Goal: Task Accomplishment & Management: Use online tool/utility

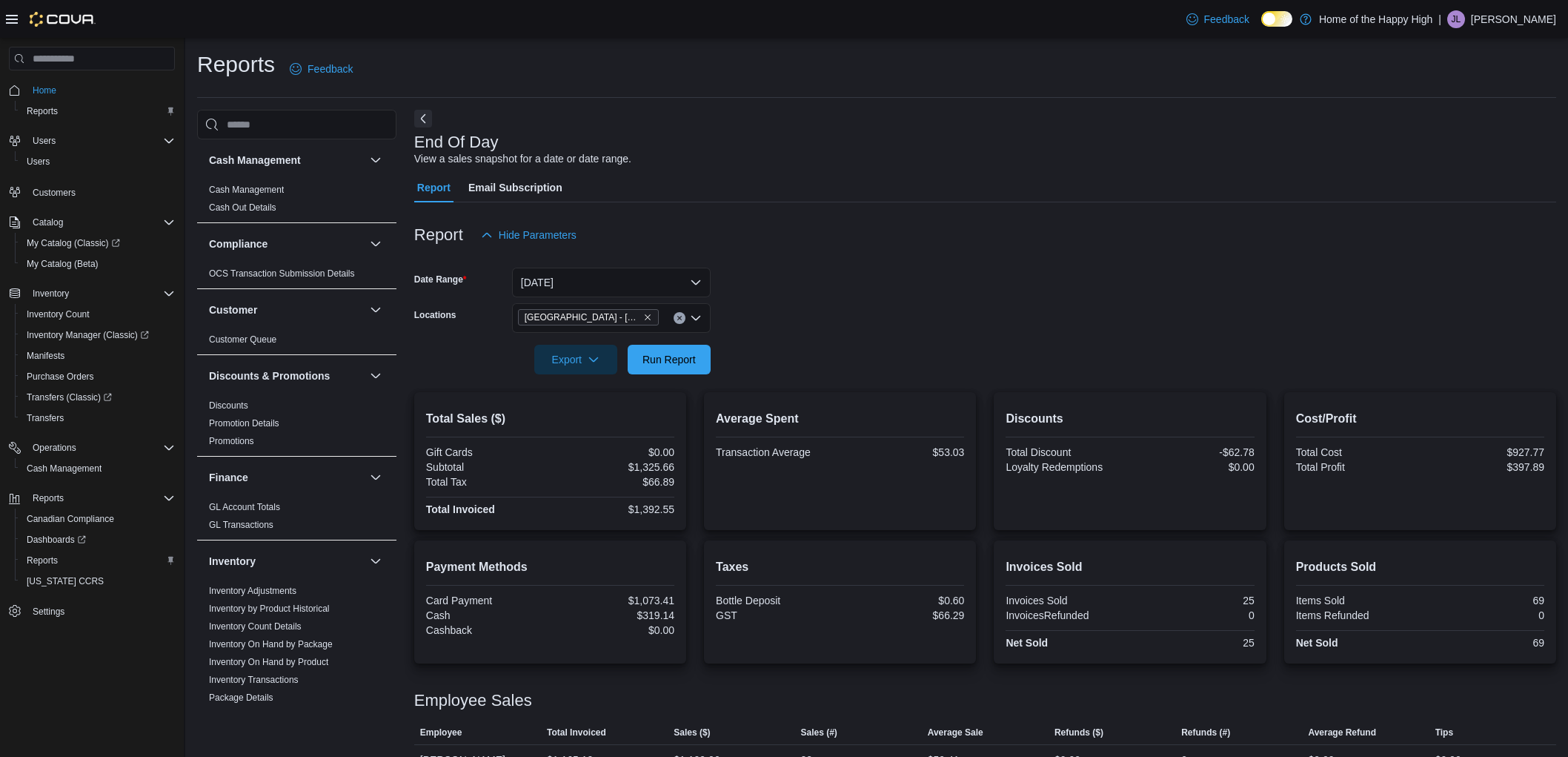
scroll to position [61, 0]
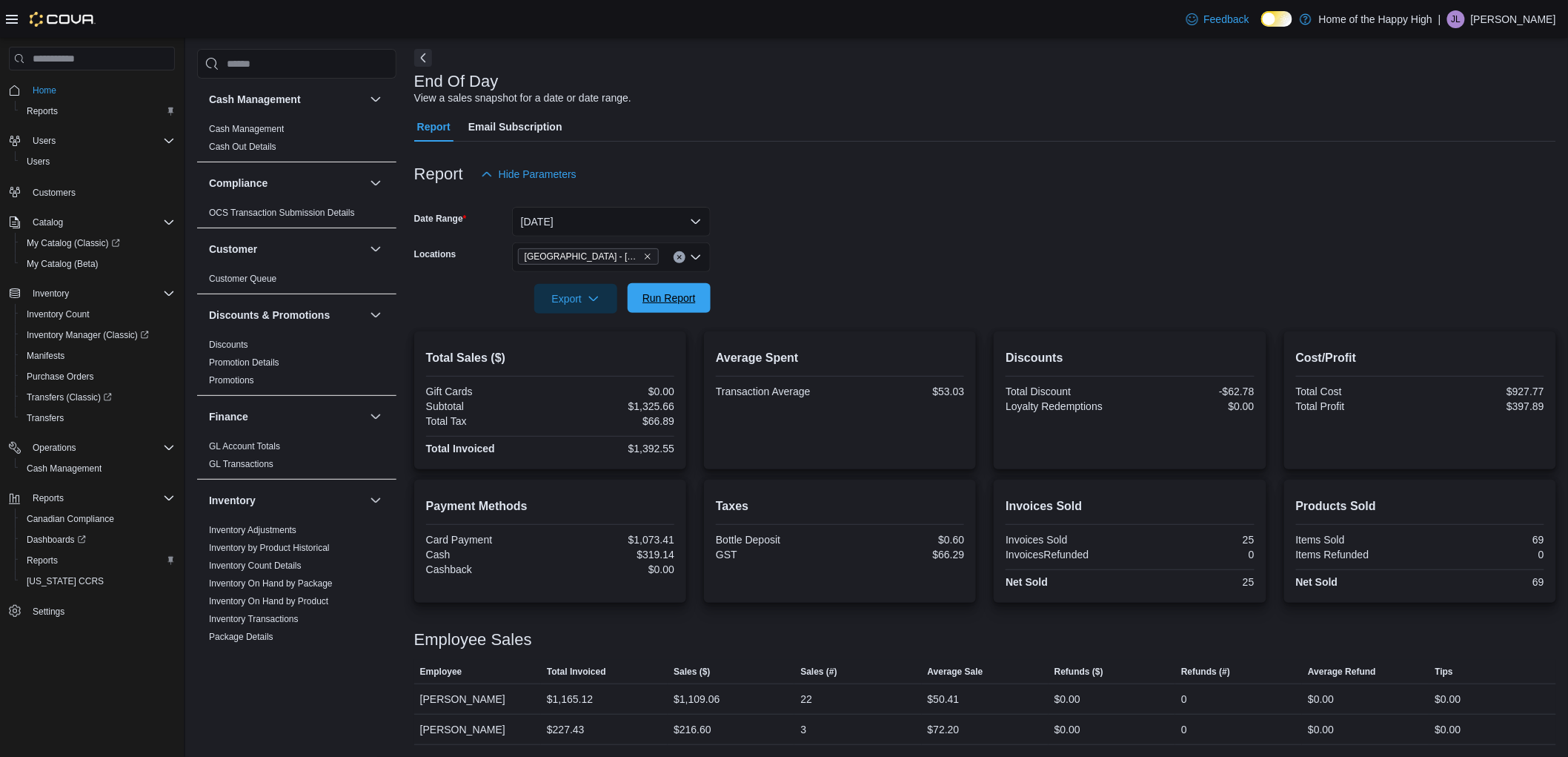
click at [676, 301] on span "Run Report" at bounding box center [668, 298] width 53 height 15
drag, startPoint x: 1204, startPoint y: 695, endPoint x: 1181, endPoint y: 701, distance: 23.8
click at [1181, 701] on tr "Employee Jarod Lalonde Total Invoiced $1,915.38 Sales ($) $1,926.02 Sales (#) 3…" at bounding box center [985, 701] width 1142 height 30
click at [1175, 701] on div "$102.43" at bounding box center [1112, 701] width 127 height 29
click at [679, 305] on span "Run Report" at bounding box center [668, 298] width 53 height 15
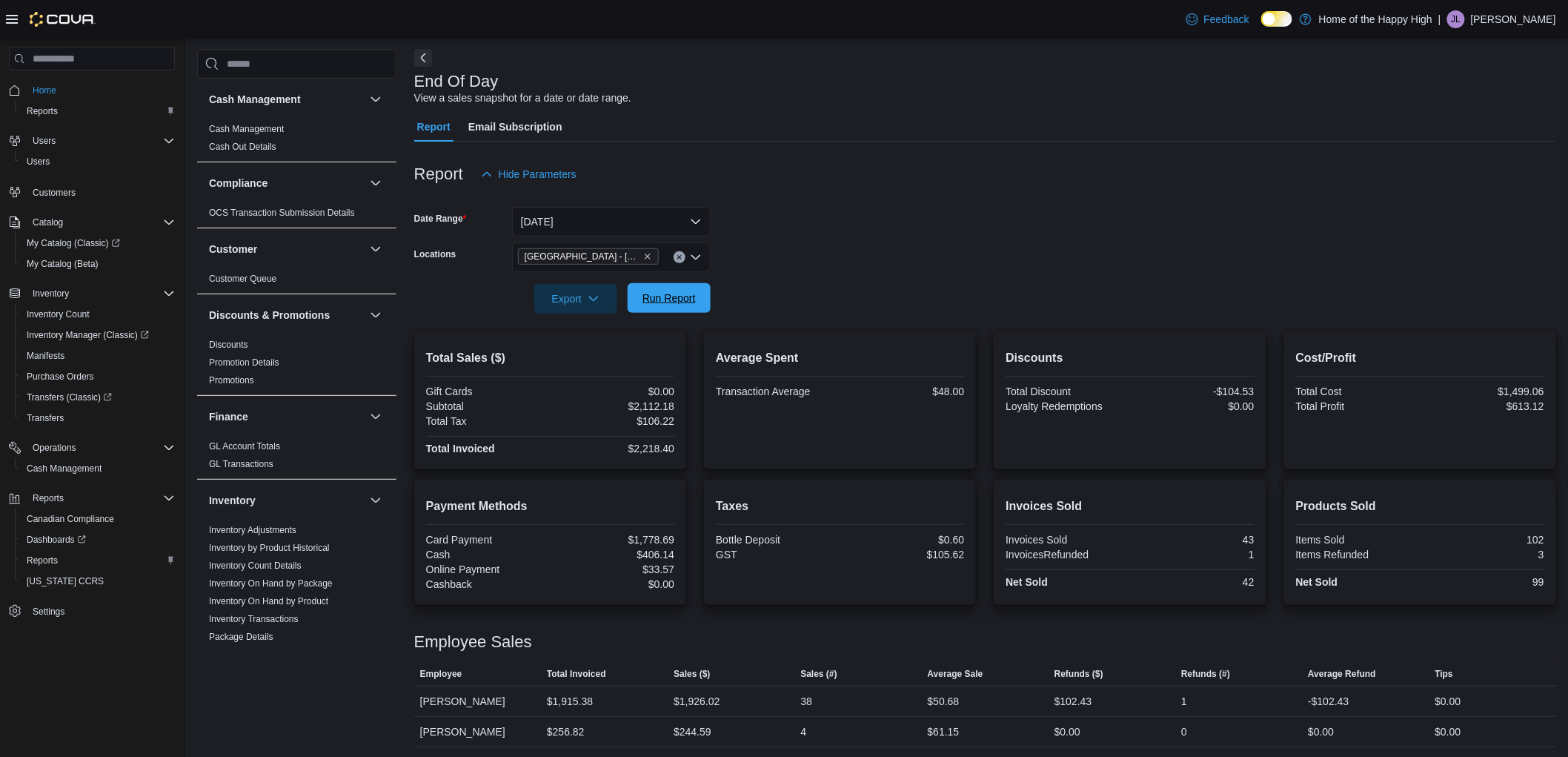
click at [650, 300] on span "Run Report" at bounding box center [668, 298] width 53 height 15
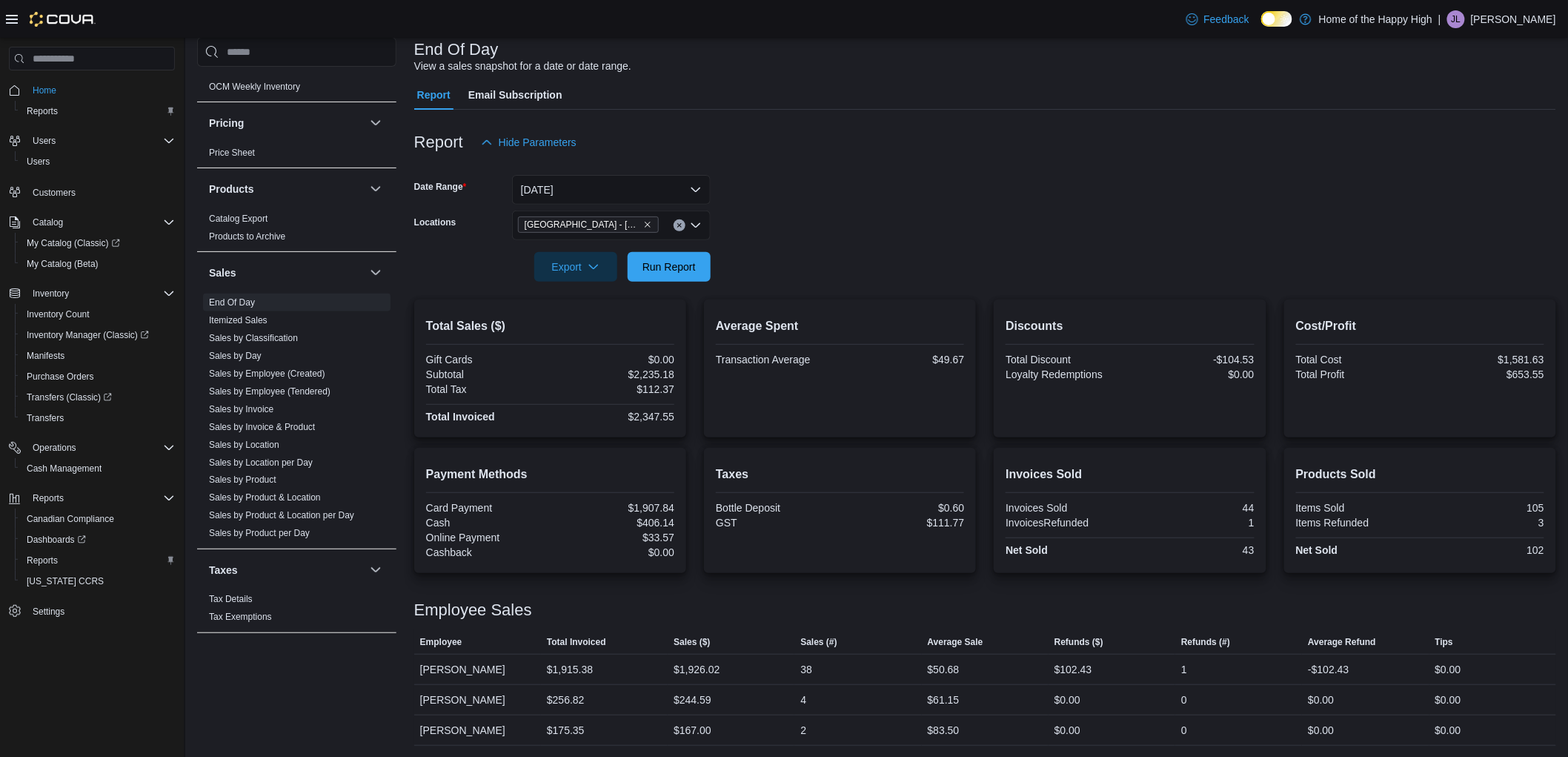
scroll to position [791, 0]
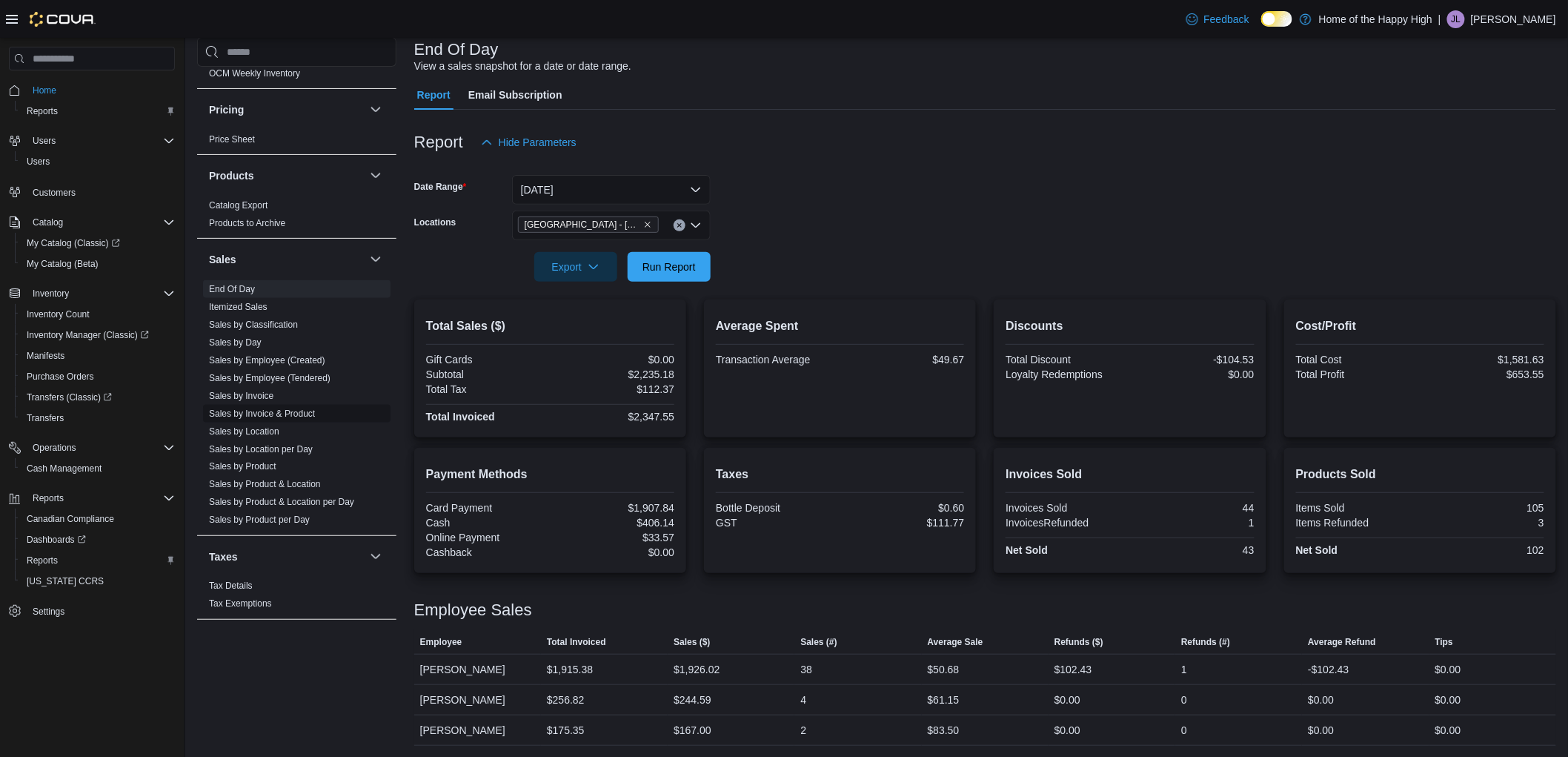
click at [275, 413] on link "Sales by Invoice & Product" at bounding box center [261, 413] width 106 height 10
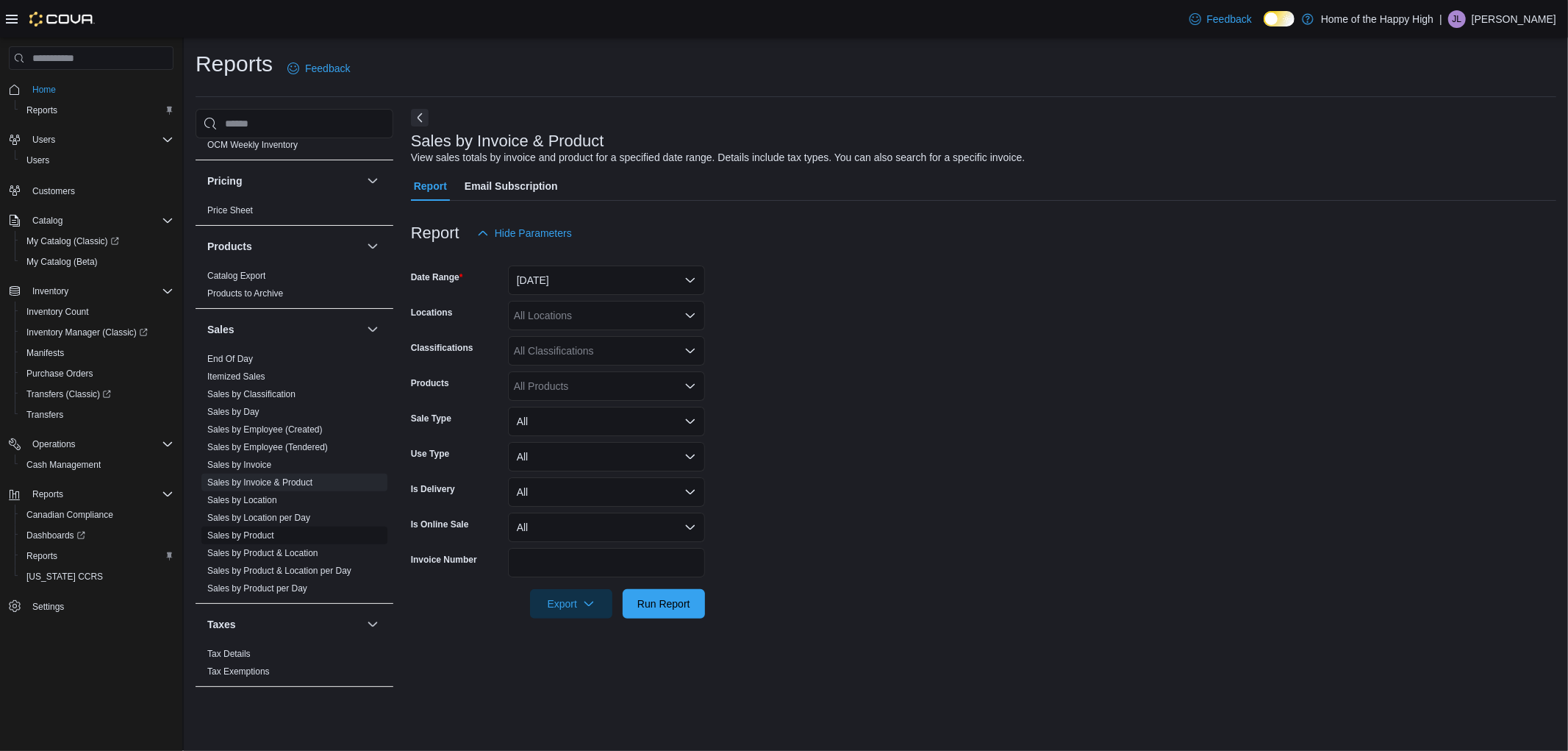
click at [235, 532] on link "Sales by Product" at bounding box center [240, 535] width 67 height 10
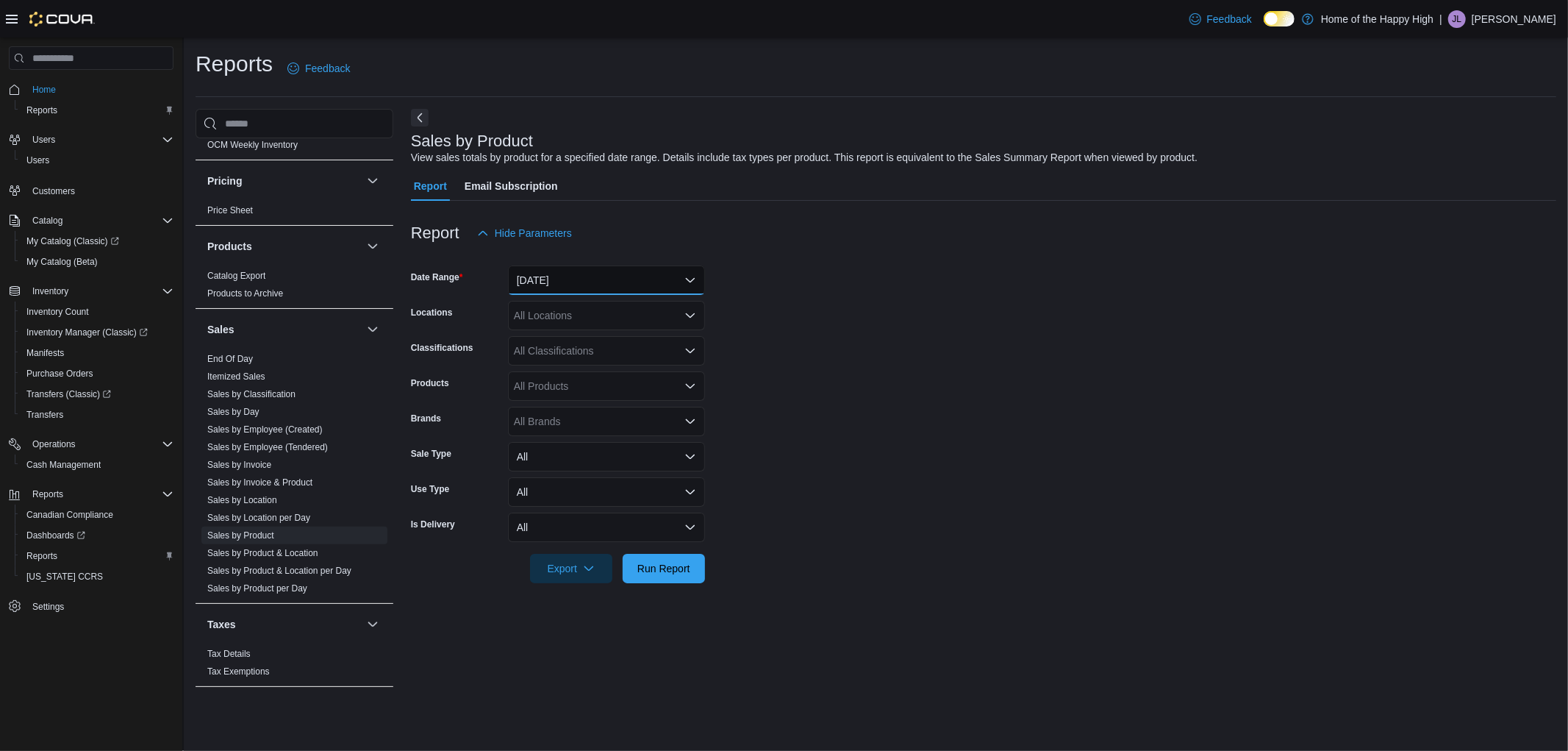
click at [601, 273] on button "Yesterday" at bounding box center [606, 280] width 197 height 29
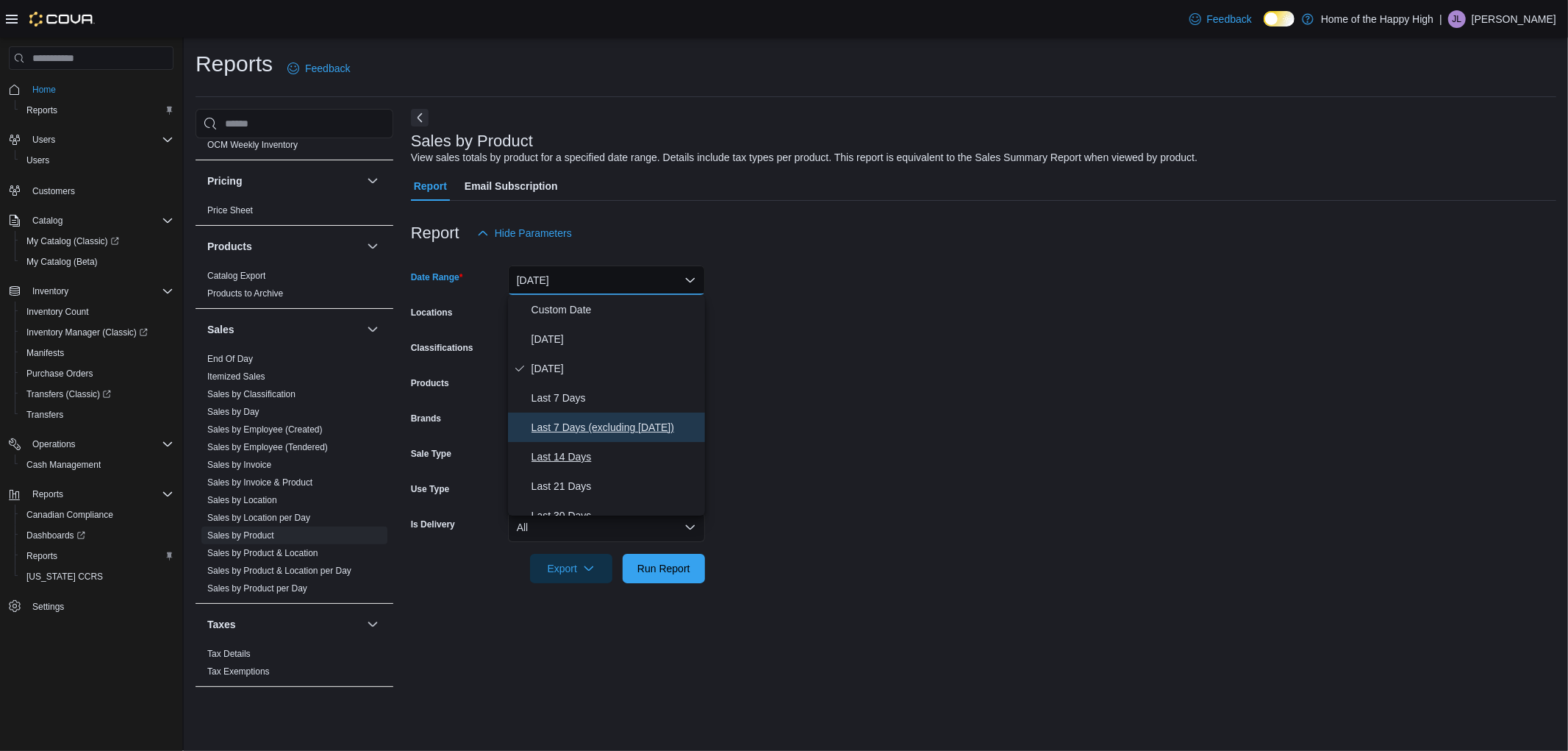
drag, startPoint x: 575, startPoint y: 430, endPoint x: 574, endPoint y: 450, distance: 20.0
click at [574, 450] on div "Custom Date Today Yesterday Last 7 Days Last 7 Days (excluding today) Last 14 D…" at bounding box center [606, 405] width 197 height 221
click at [574, 450] on span "Last 14 Days" at bounding box center [615, 456] width 168 height 17
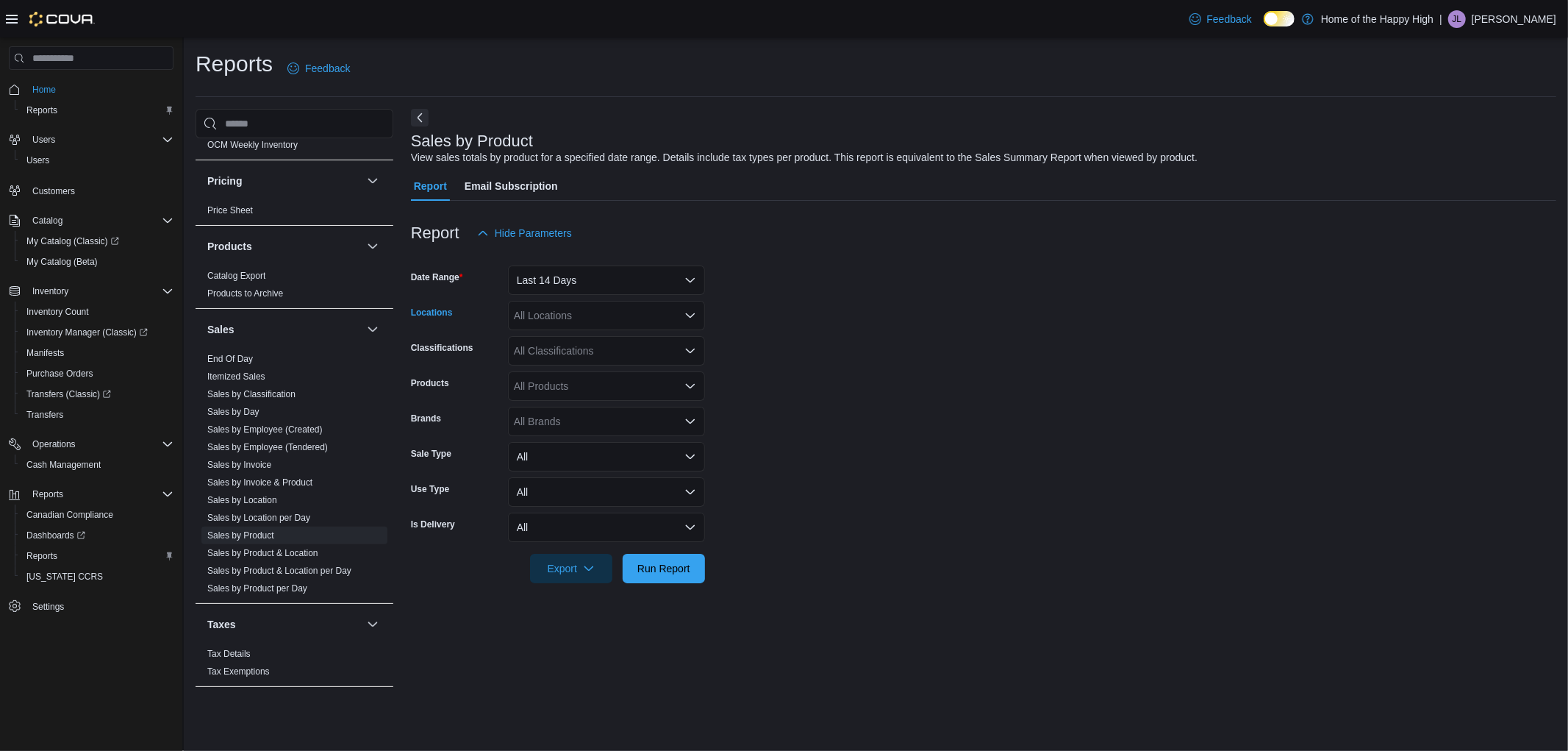
click at [635, 322] on div "All Locations" at bounding box center [606, 315] width 197 height 29
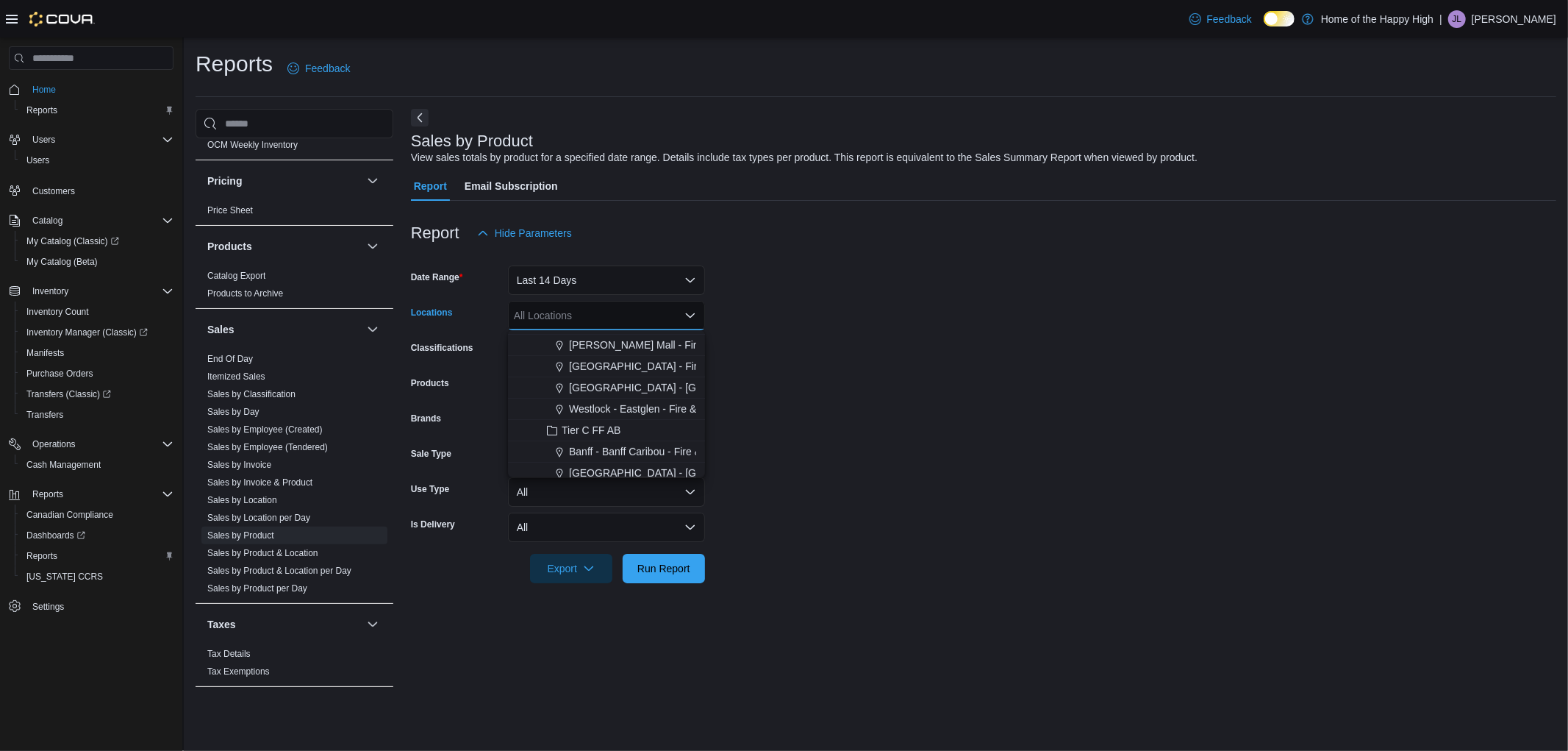
click at [659, 468] on span "Edmonton - Clareview - Fire & Flower" at bounding box center [715, 473] width 294 height 15
click at [768, 380] on form "Date Range Last 14 Days Locations Edmonton - Clareview - Fire & Flower Combo bo…" at bounding box center [984, 415] width 1145 height 336
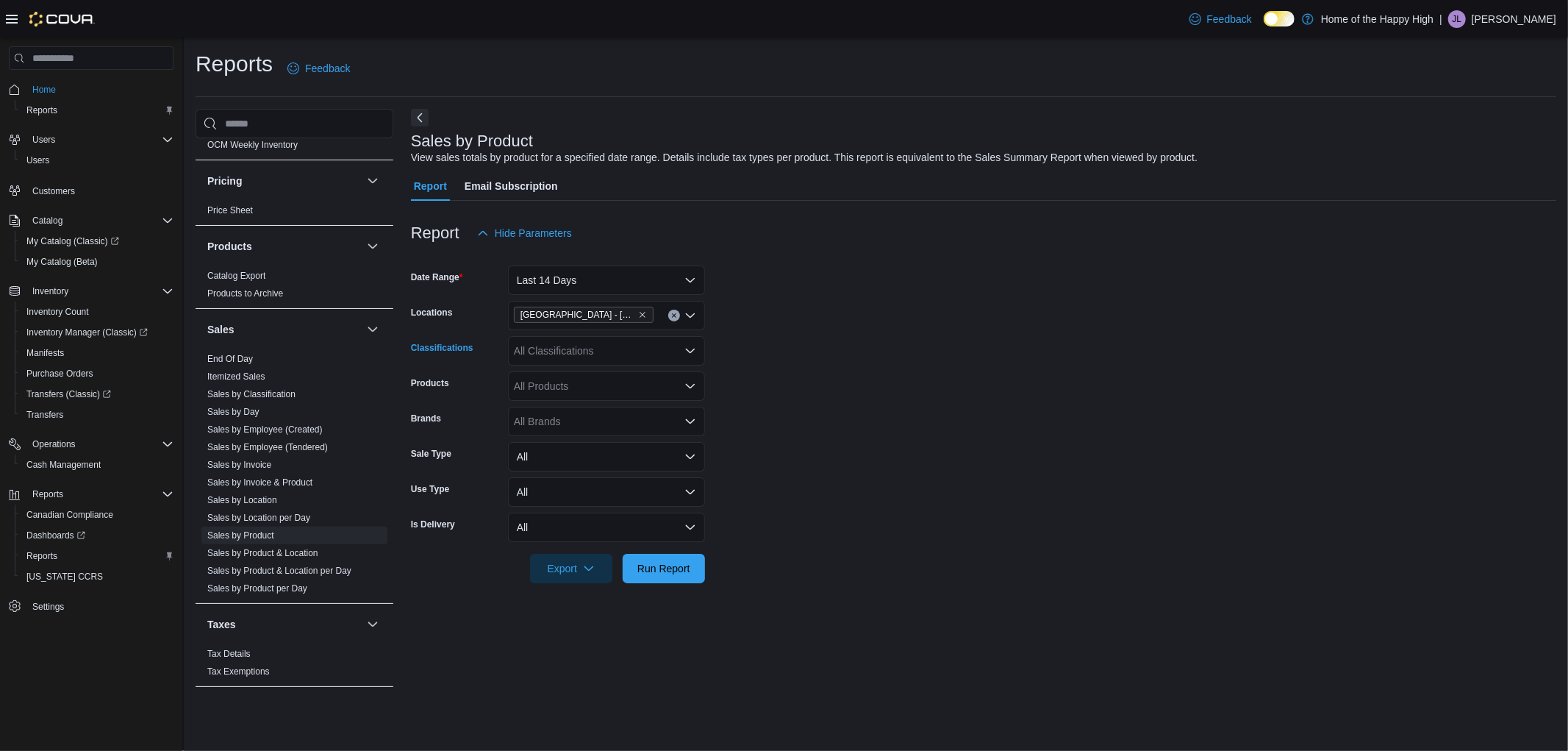
click at [619, 351] on div "All Classifications" at bounding box center [606, 350] width 197 height 29
click at [561, 400] on span "Cannabis" at bounding box center [561, 397] width 43 height 15
drag, startPoint x: 994, startPoint y: 381, endPoint x: 774, endPoint y: 387, distance: 220.1
click at [973, 385] on form "Date Range Last 14 Days Locations Edmonton - Clareview - Fire & Flower Classifi…" at bounding box center [984, 415] width 1145 height 336
click at [615, 386] on div "All Products" at bounding box center [606, 385] width 197 height 29
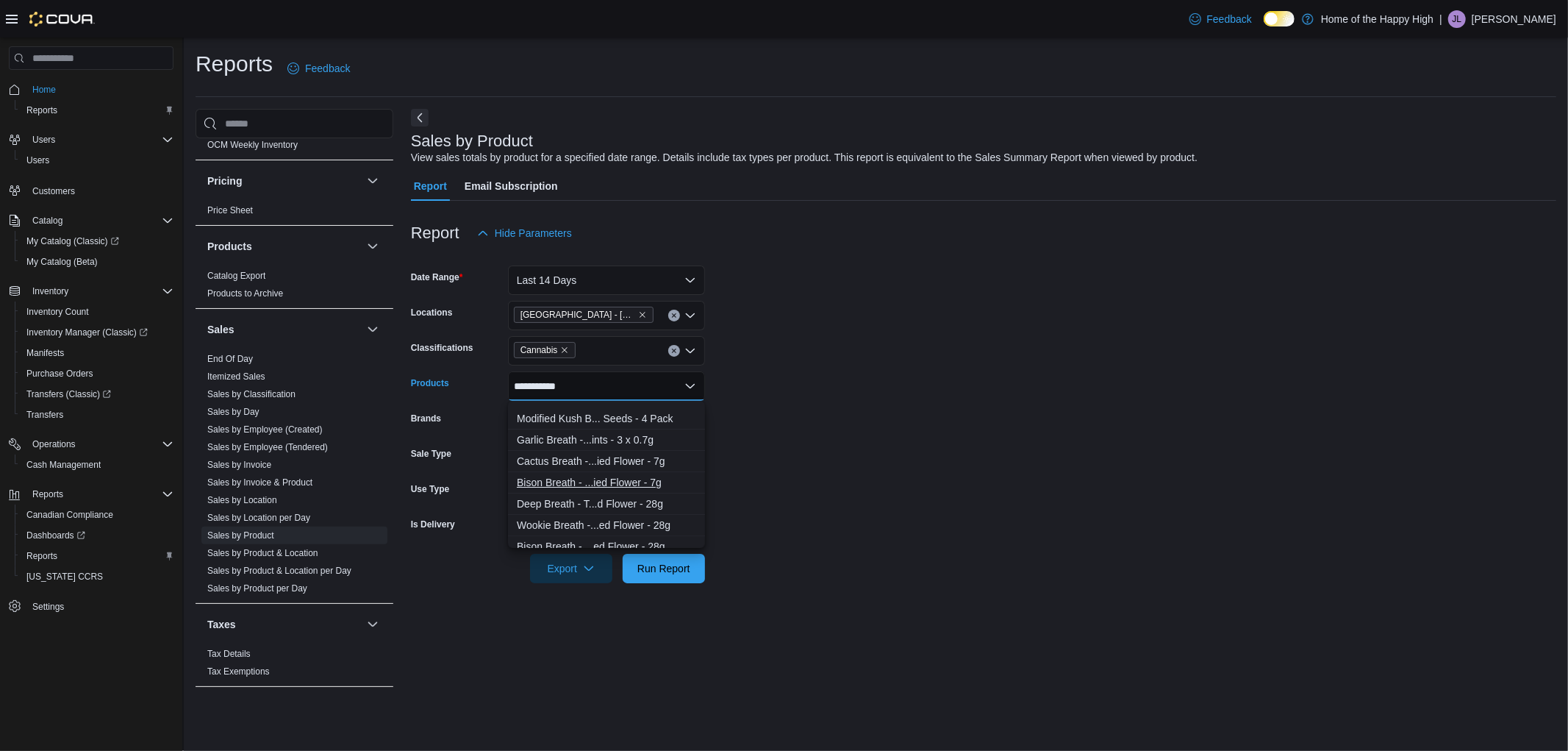
scroll to position [245, 0]
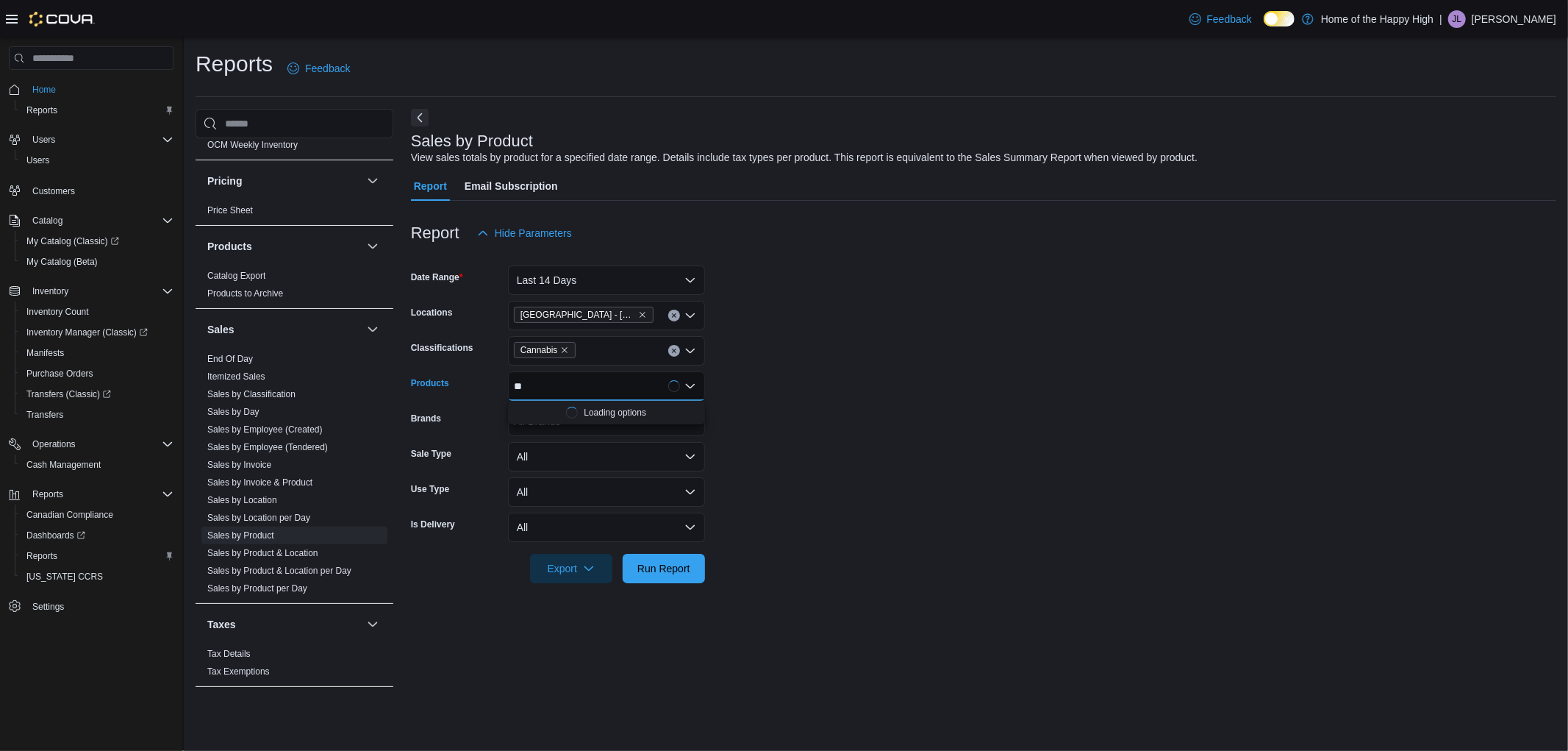
type input "*"
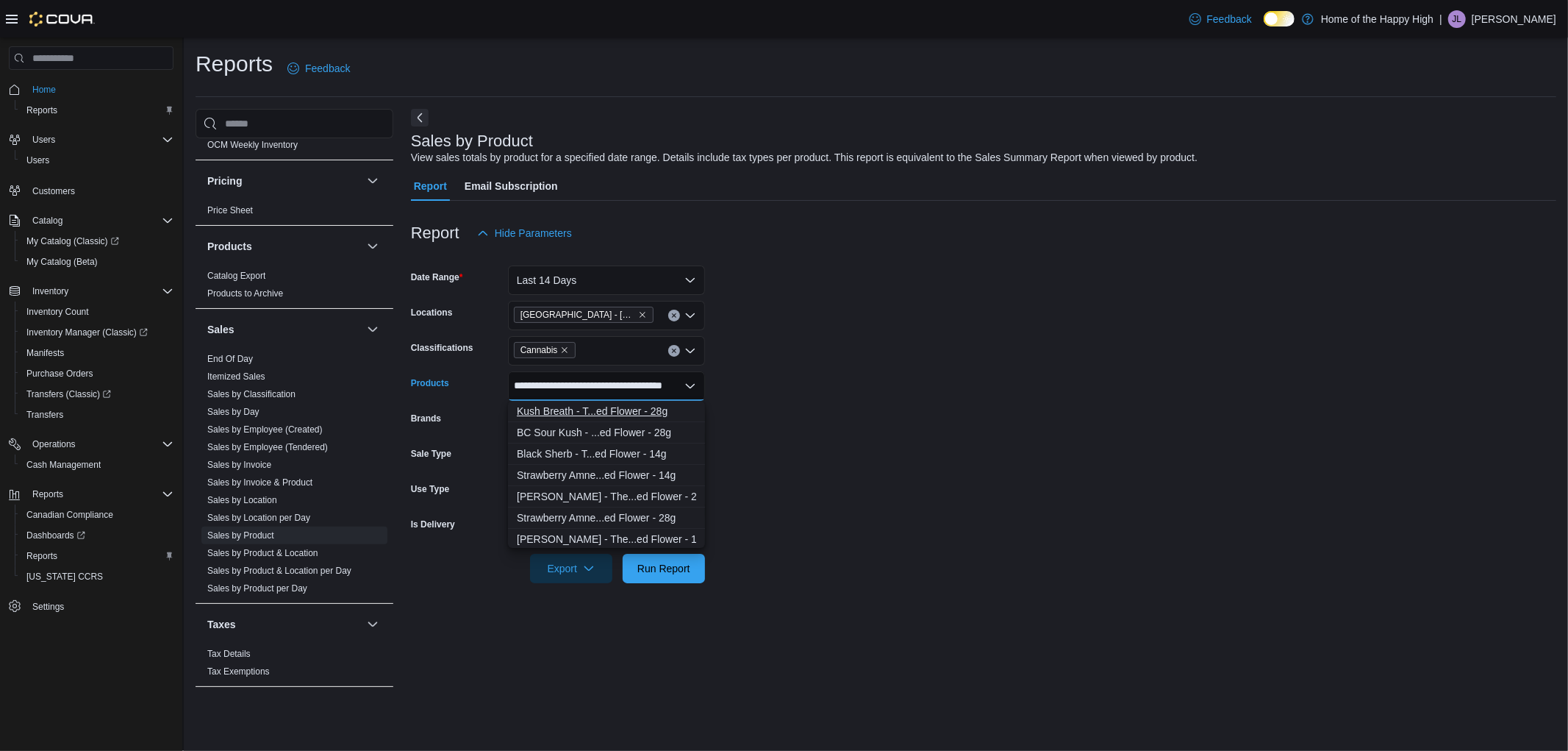
type input "**********"
click at [615, 410] on div "Kush Breath - T...ed Flower - 28g" at bounding box center [606, 411] width 180 height 15
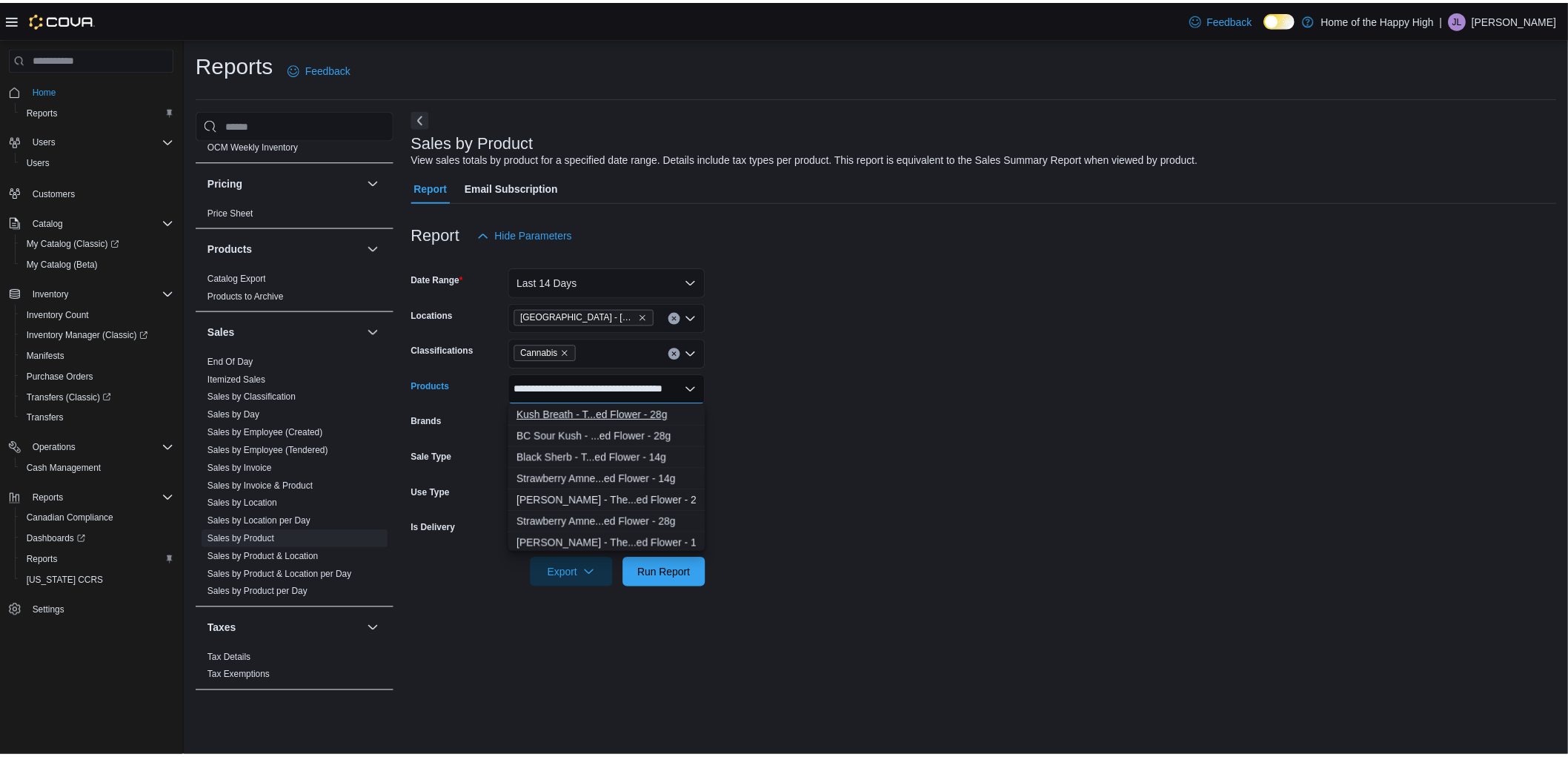
scroll to position [0, 0]
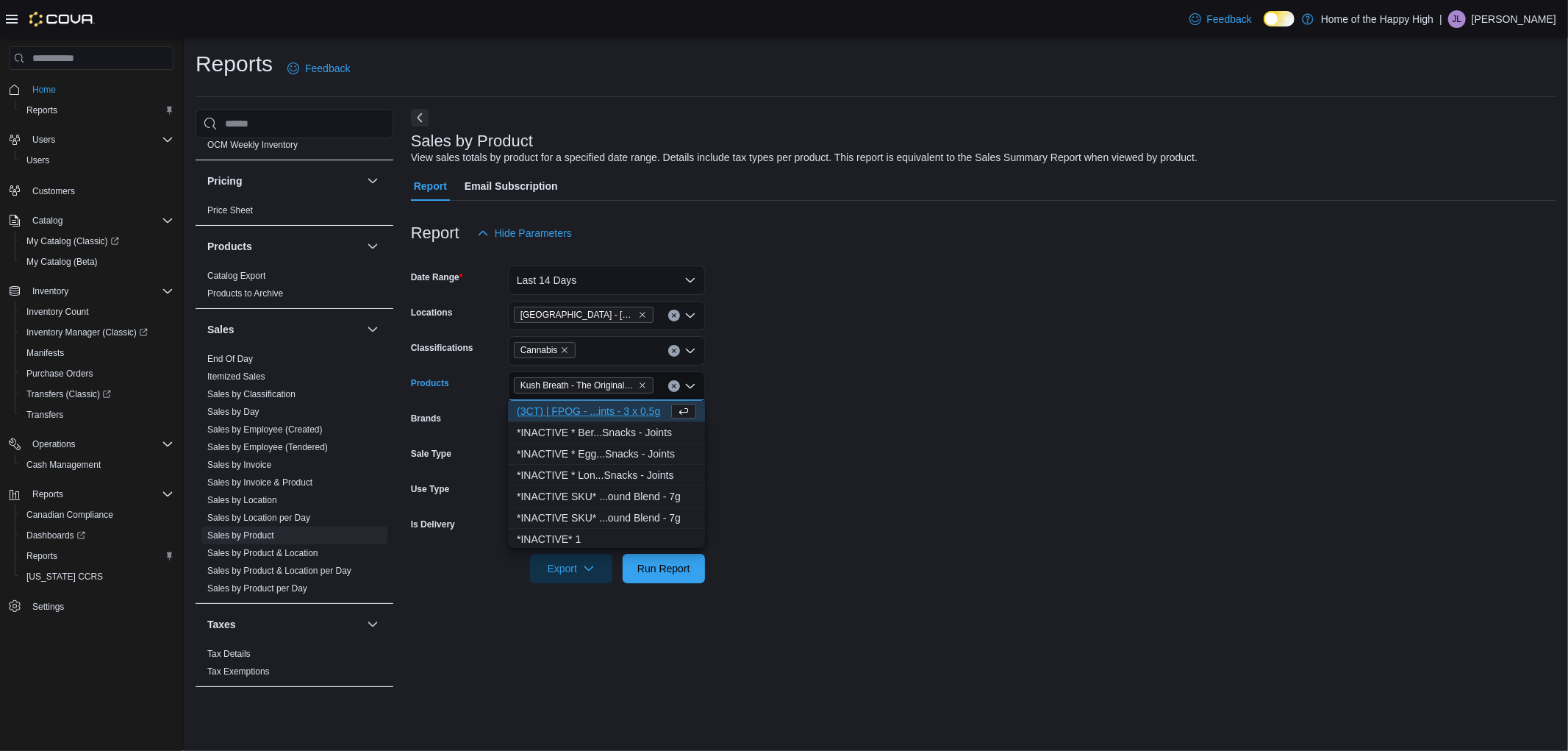
click at [725, 340] on form "Date Range Last 14 Days Locations Edmonton - Clareview - Fire & Flower Classifi…" at bounding box center [984, 415] width 1145 height 336
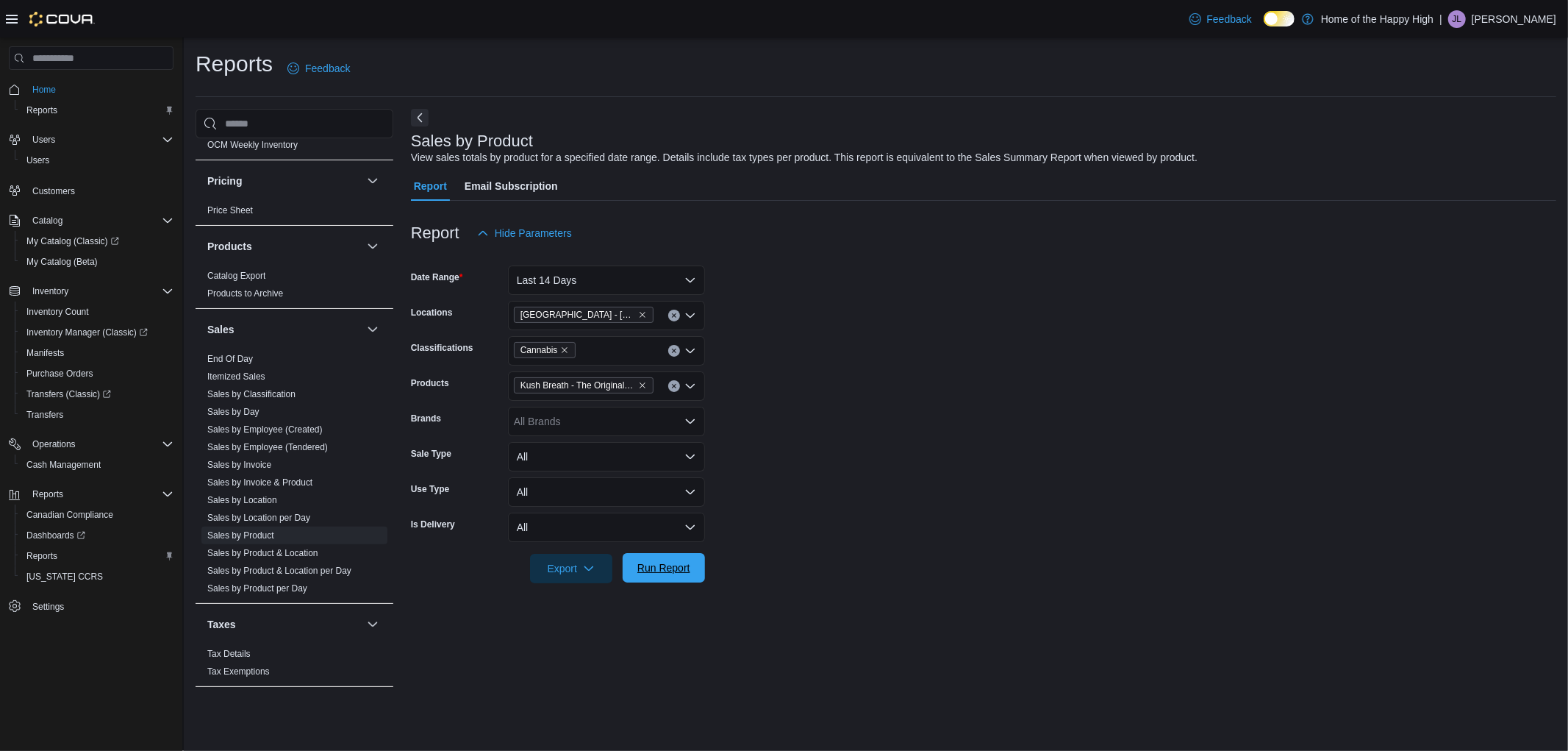
click at [699, 574] on button "Run Report" at bounding box center [663, 567] width 83 height 29
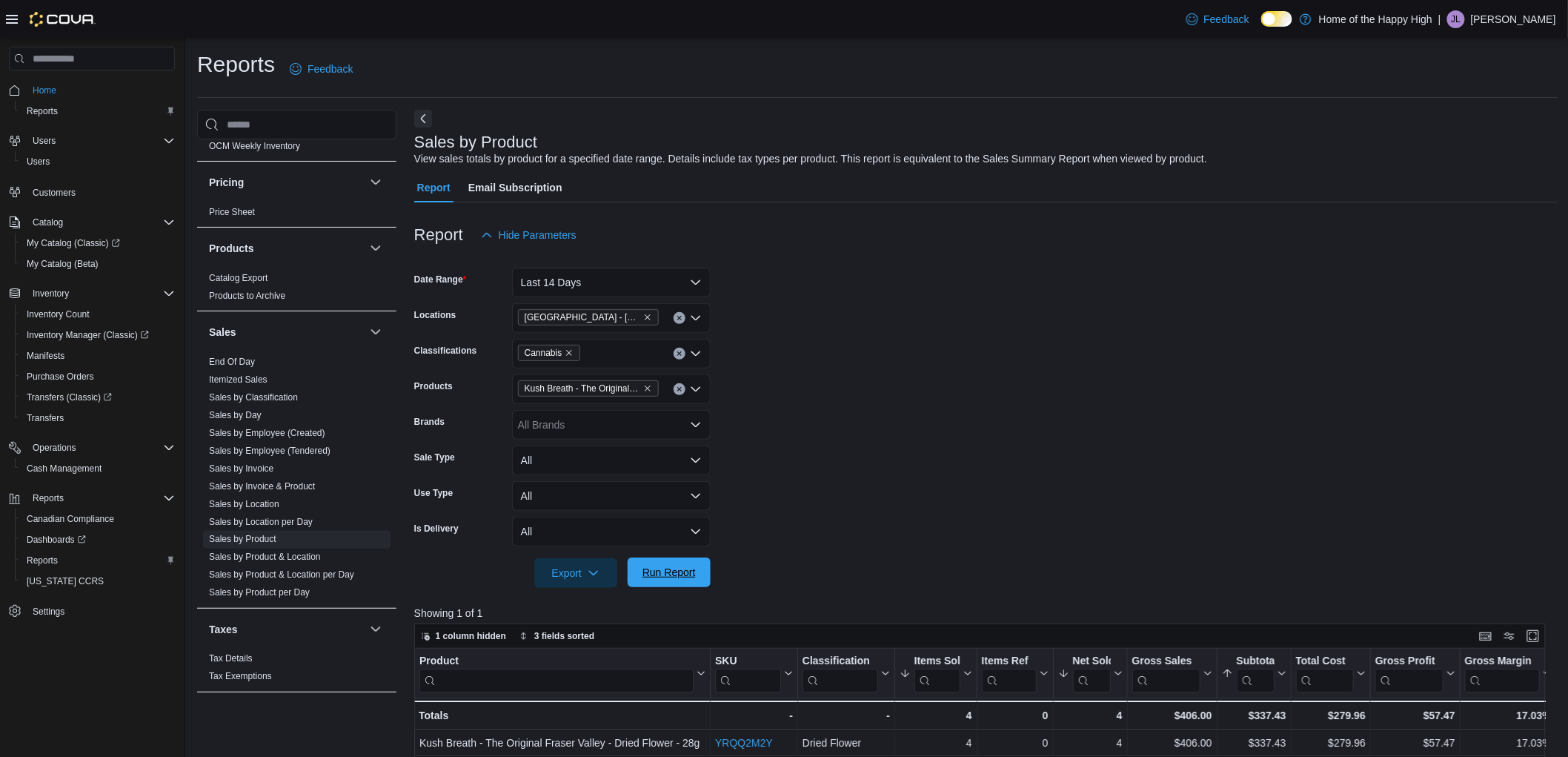
click at [653, 566] on span "Run Report" at bounding box center [668, 572] width 53 height 15
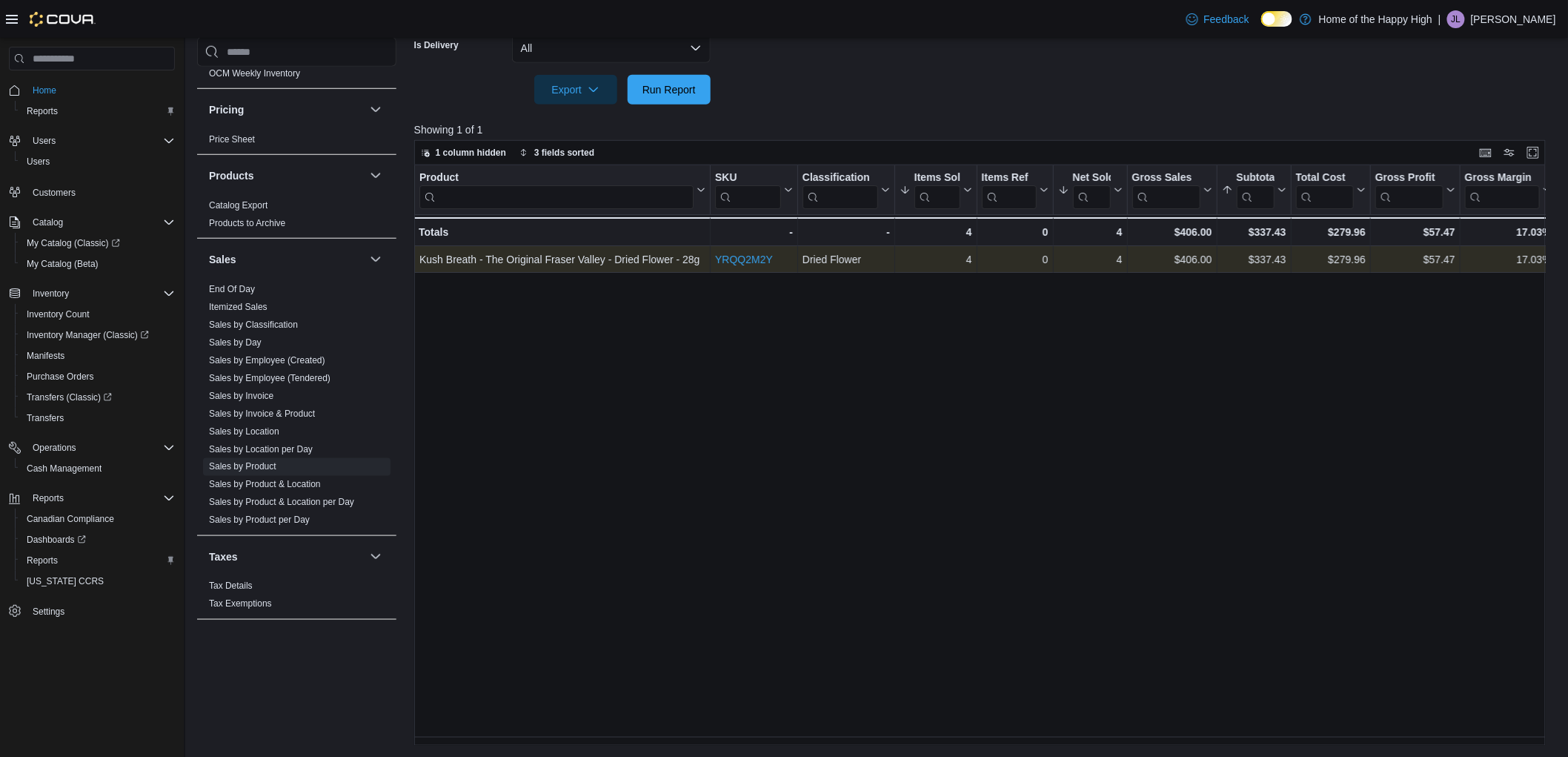
click at [730, 257] on link "YRQQ2M2Y" at bounding box center [744, 259] width 58 height 12
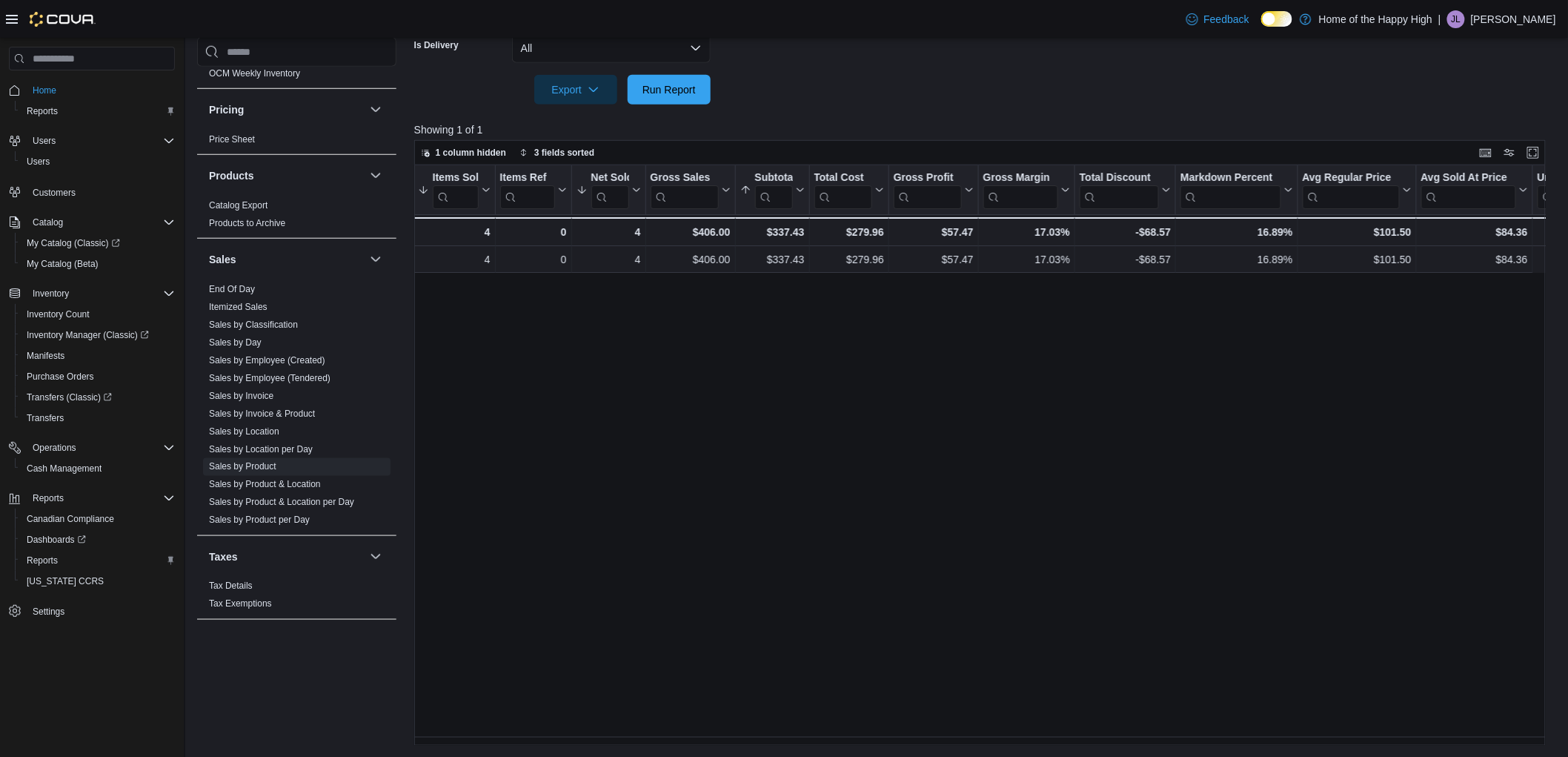
scroll to position [0, 514]
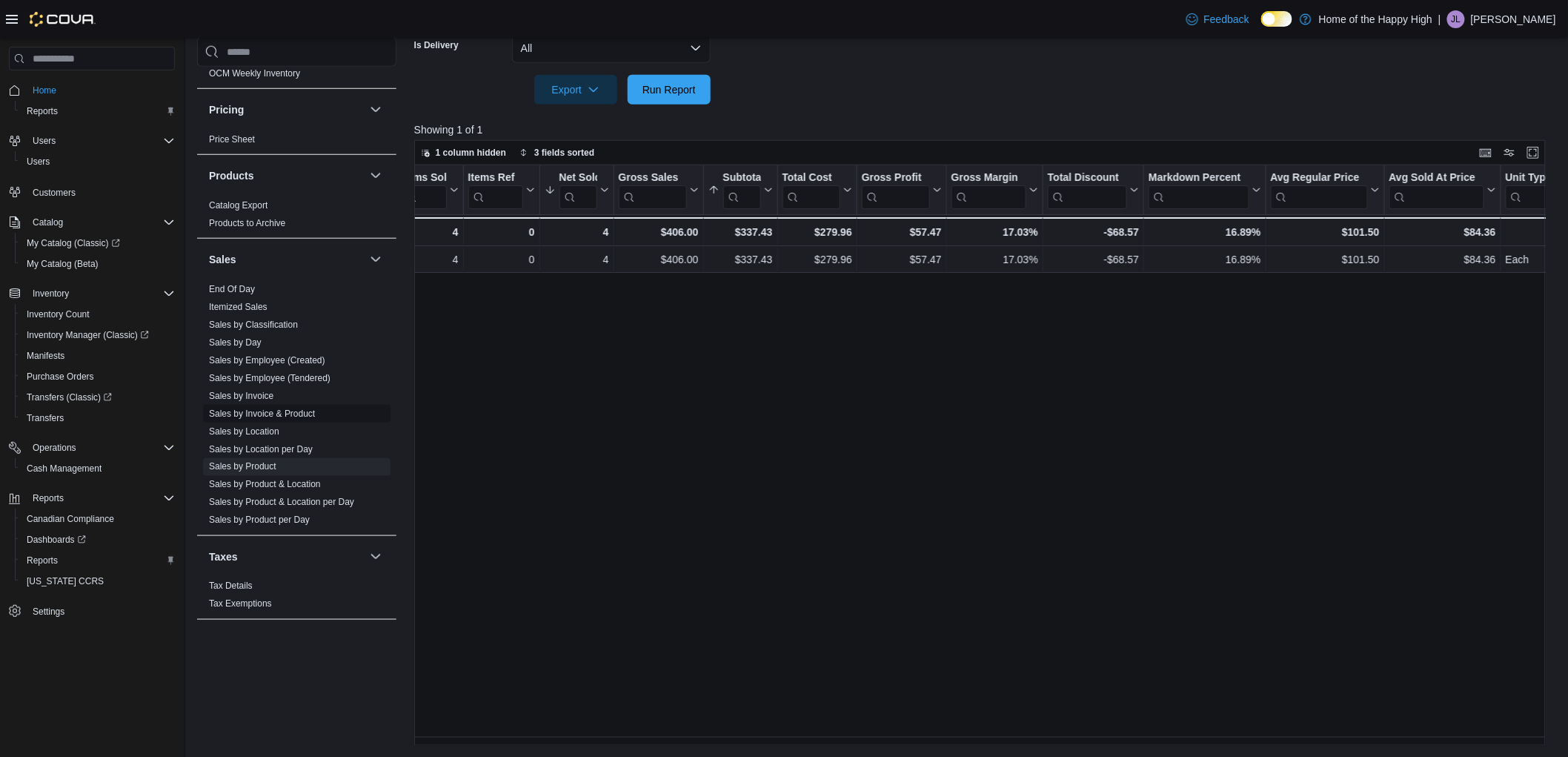
click at [287, 410] on link "Sales by Invoice & Product" at bounding box center [261, 413] width 106 height 10
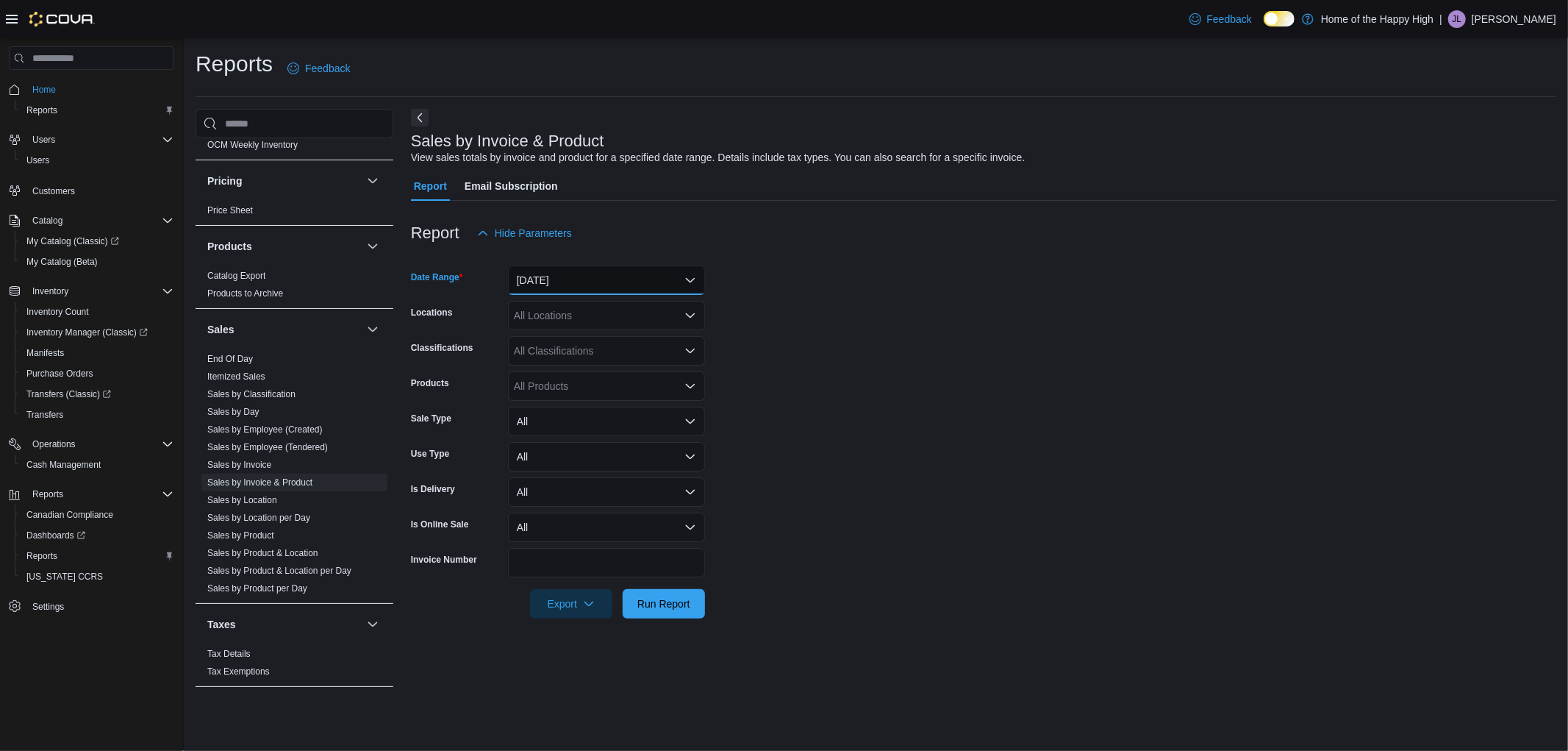
click at [603, 292] on button "Yesterday" at bounding box center [606, 280] width 197 height 29
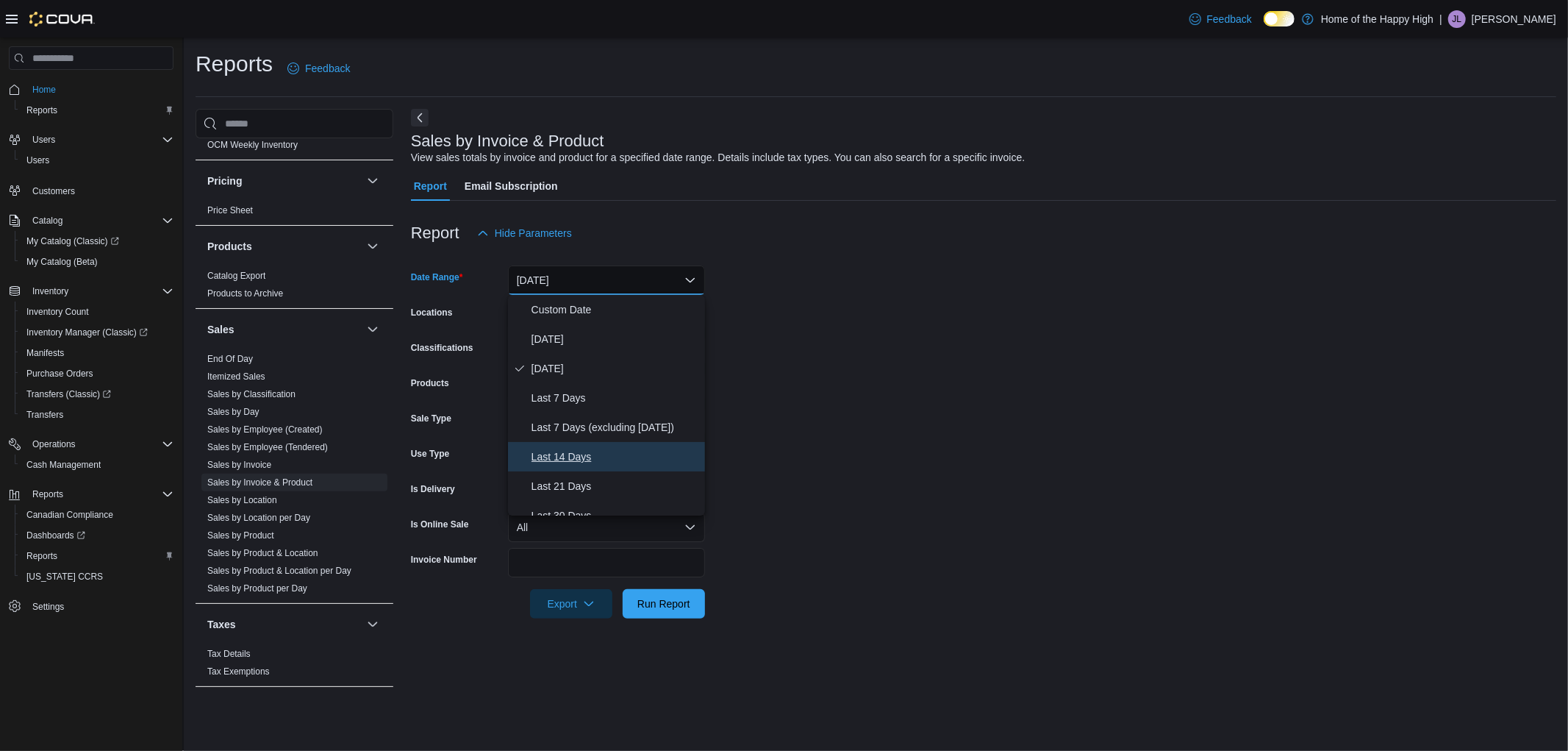
click at [574, 445] on button "Last 14 Days" at bounding box center [606, 456] width 197 height 29
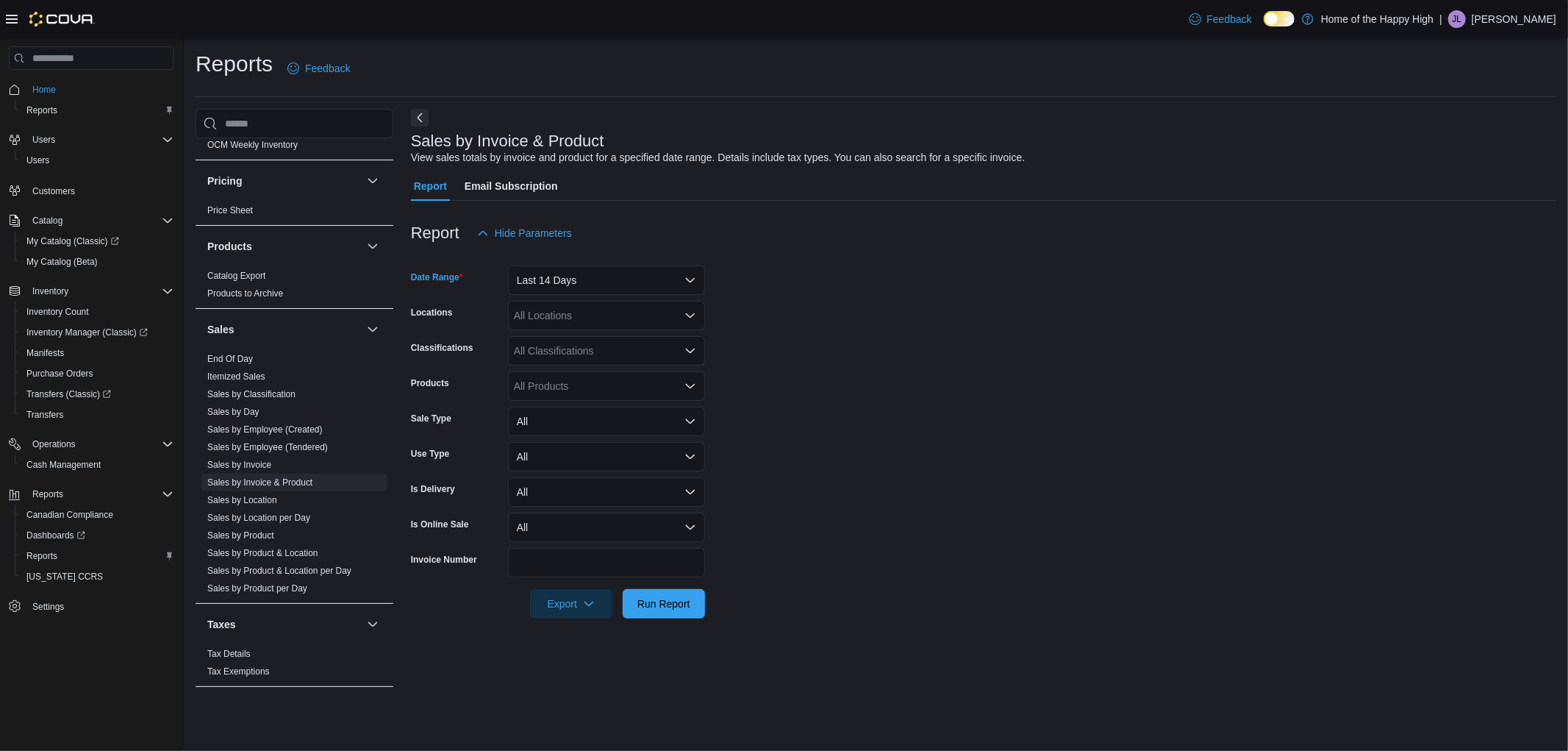
click at [575, 303] on div "All Locations" at bounding box center [606, 315] width 197 height 29
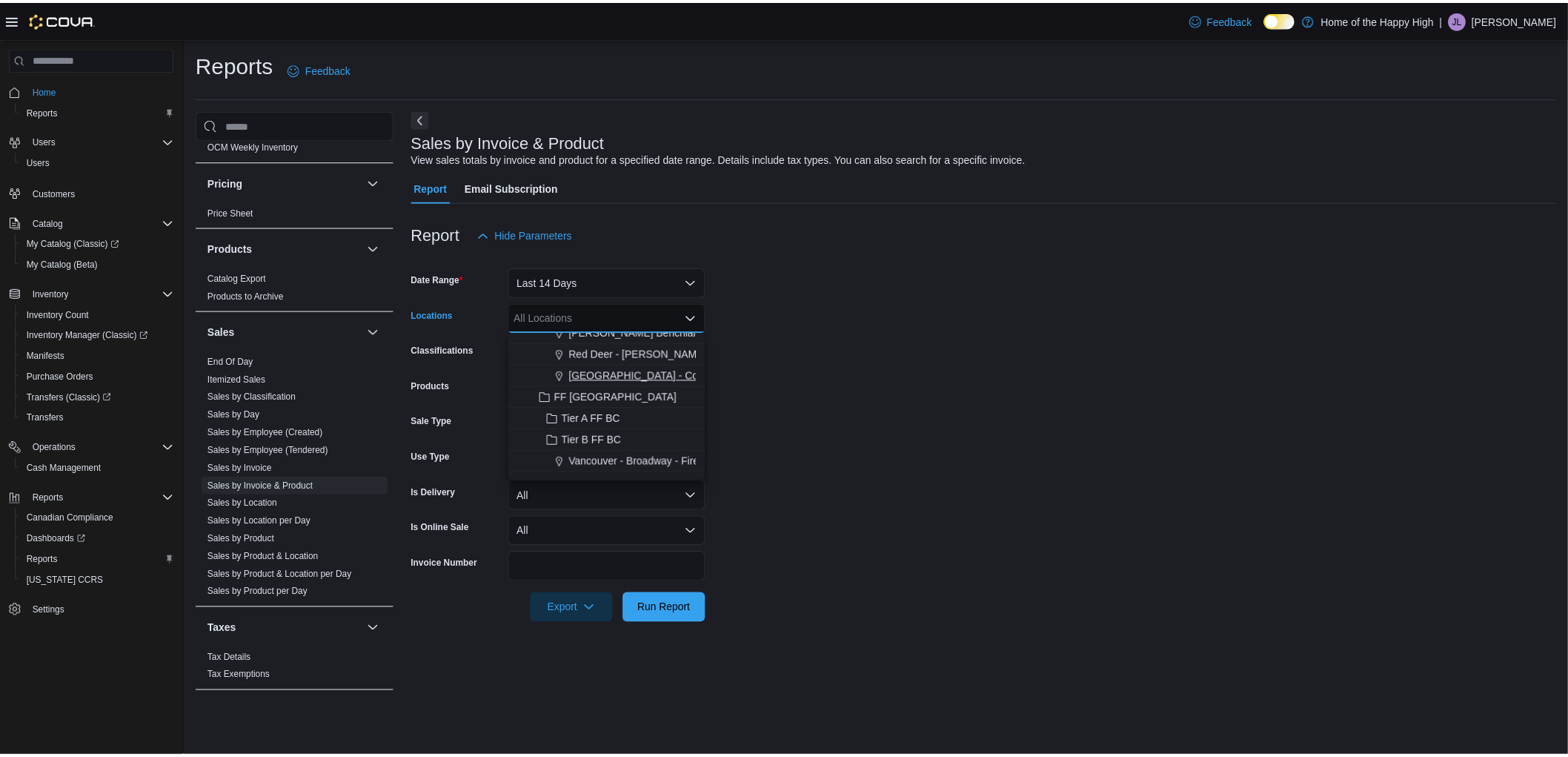
scroll to position [659, 0]
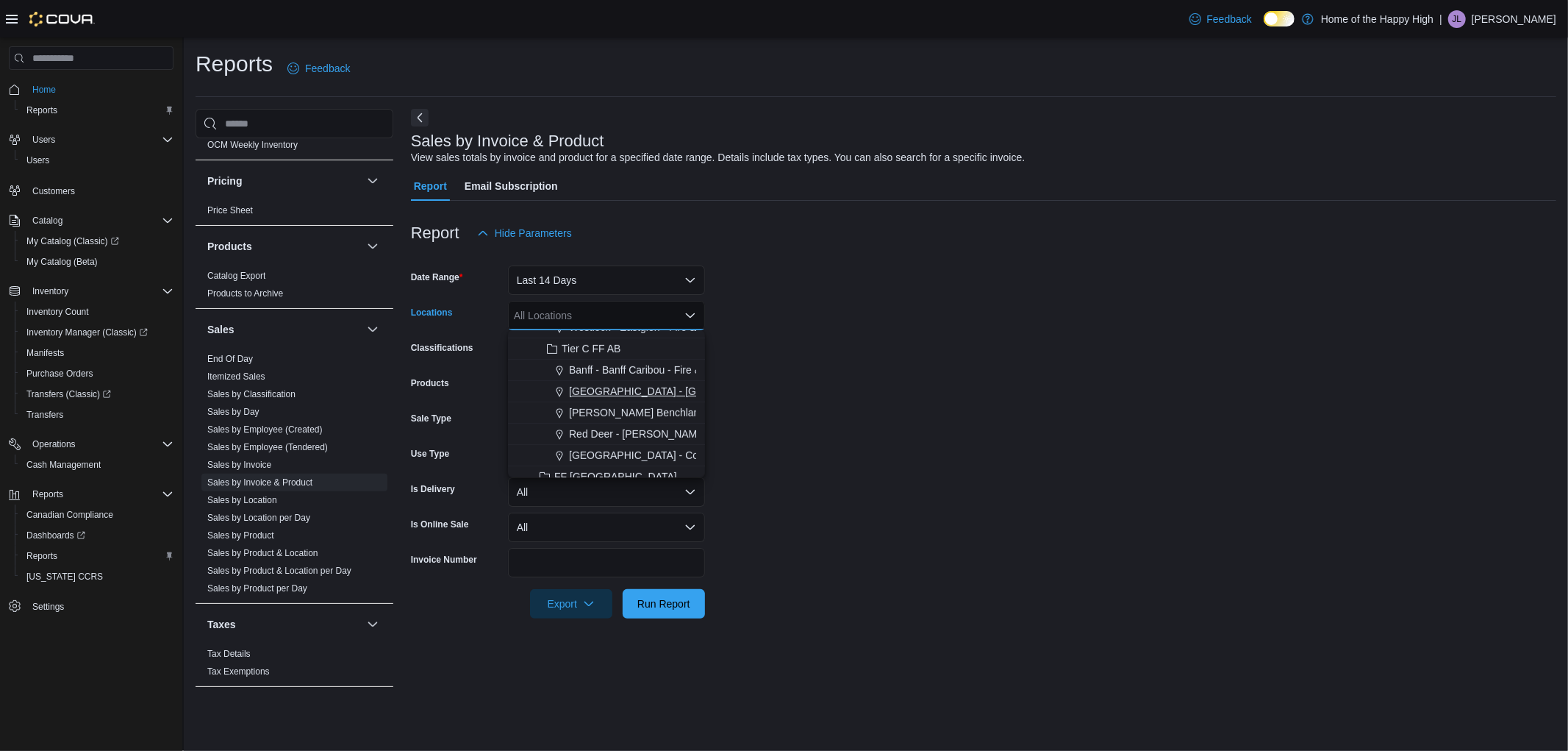
click at [642, 385] on span "Edmonton - Clareview - Fire & Flower" at bounding box center [715, 391] width 294 height 15
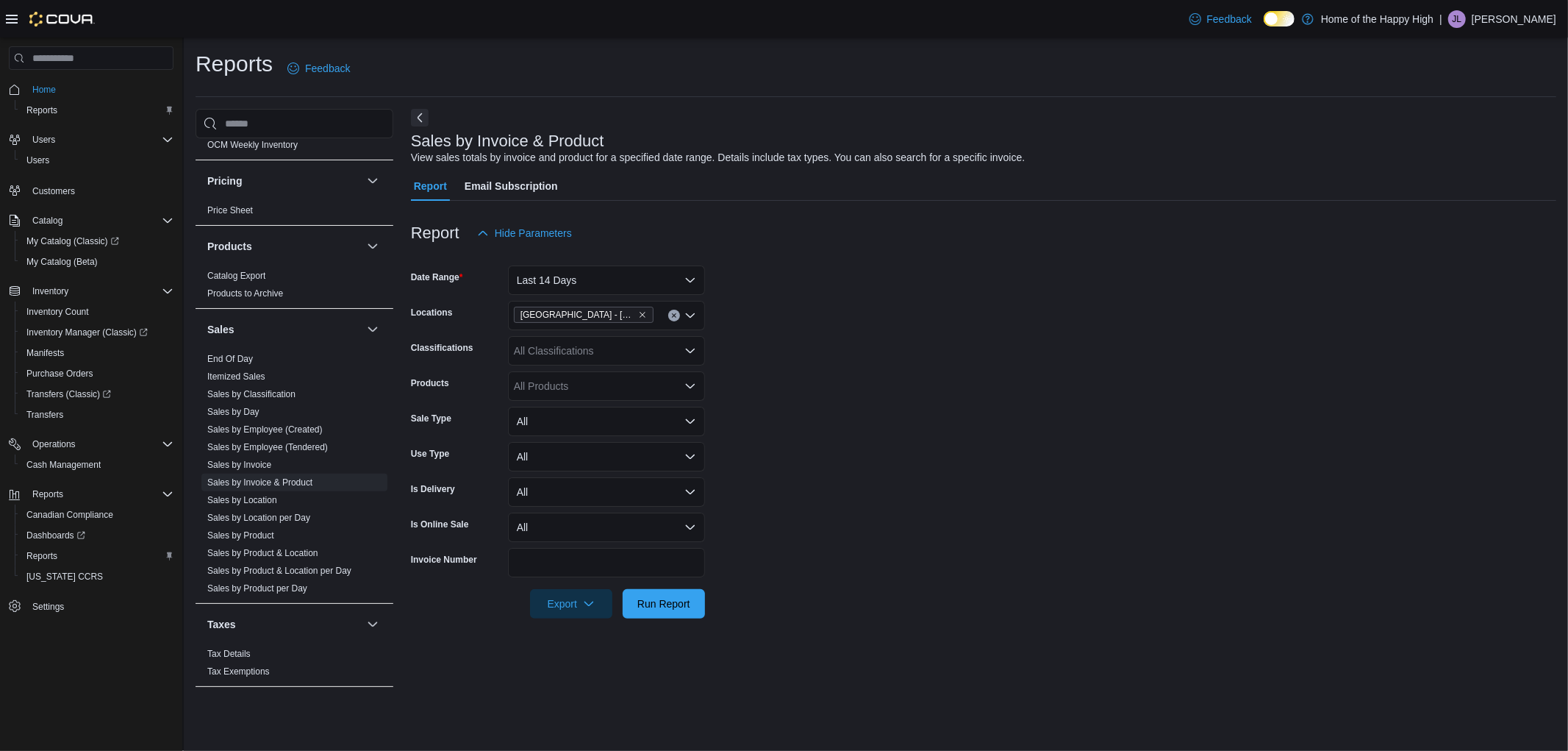
drag, startPoint x: 766, startPoint y: 303, endPoint x: 558, endPoint y: 411, distance: 234.4
click at [741, 314] on form "Date Range Last 14 Days Locations Edmonton - Clareview - Fire & Flower Classifi…" at bounding box center [984, 433] width 1145 height 370
click at [577, 359] on div "All Classifications" at bounding box center [606, 350] width 197 height 29
click at [577, 387] on button "Cannabis" at bounding box center [606, 397] width 197 height 21
click at [814, 351] on form "Date Range Last 14 Days Locations Edmonton - Clareview - Fire & Flower Classifi…" at bounding box center [984, 433] width 1145 height 370
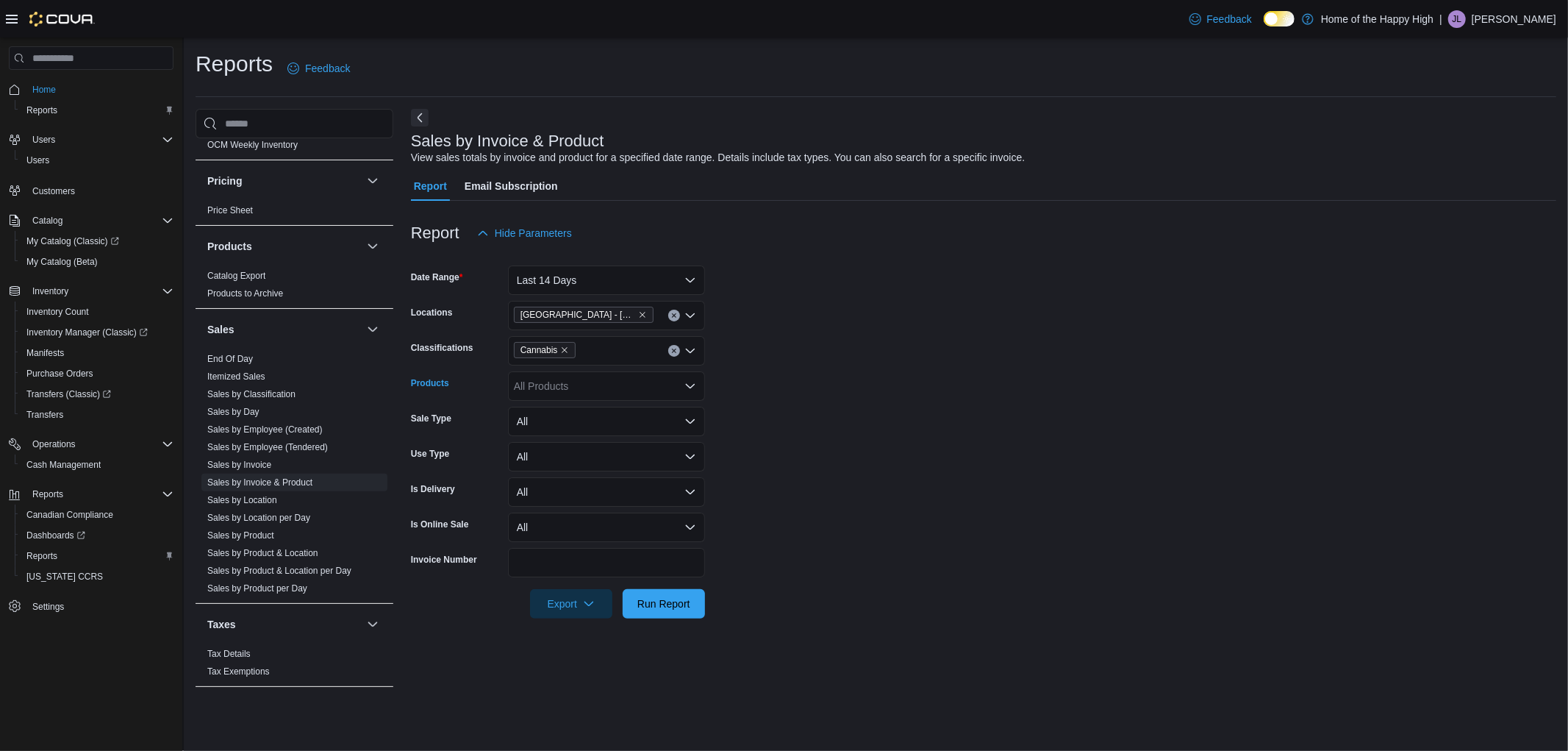
click at [567, 387] on div "All Products" at bounding box center [606, 385] width 197 height 29
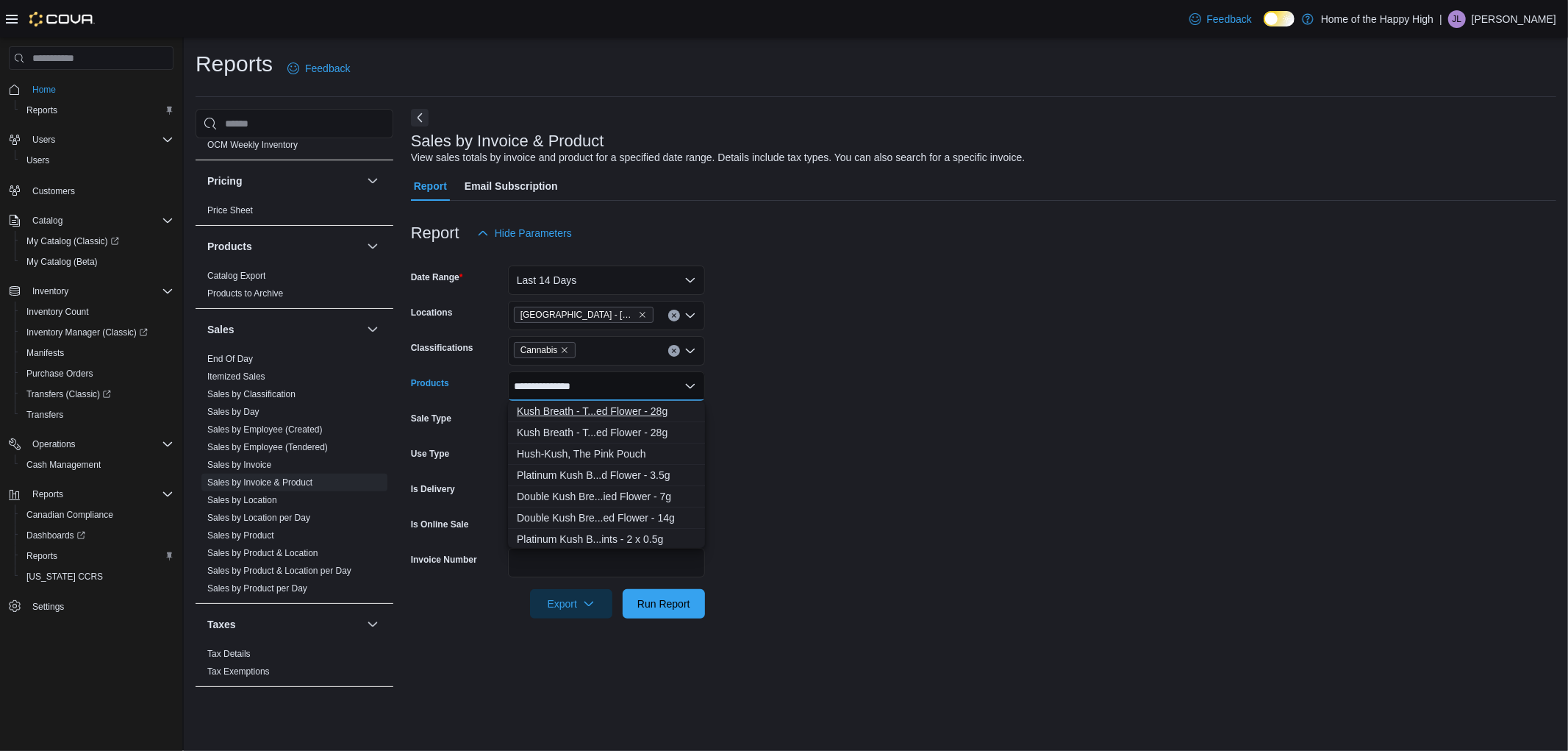
type input "**********"
click at [604, 402] on button "Kush Breath - T...ed Flower - 28g" at bounding box center [606, 411] width 197 height 21
click at [777, 392] on form "Date Range Last 14 Days Locations Edmonton - Clareview - Fire & Flower Classifi…" at bounding box center [984, 433] width 1145 height 370
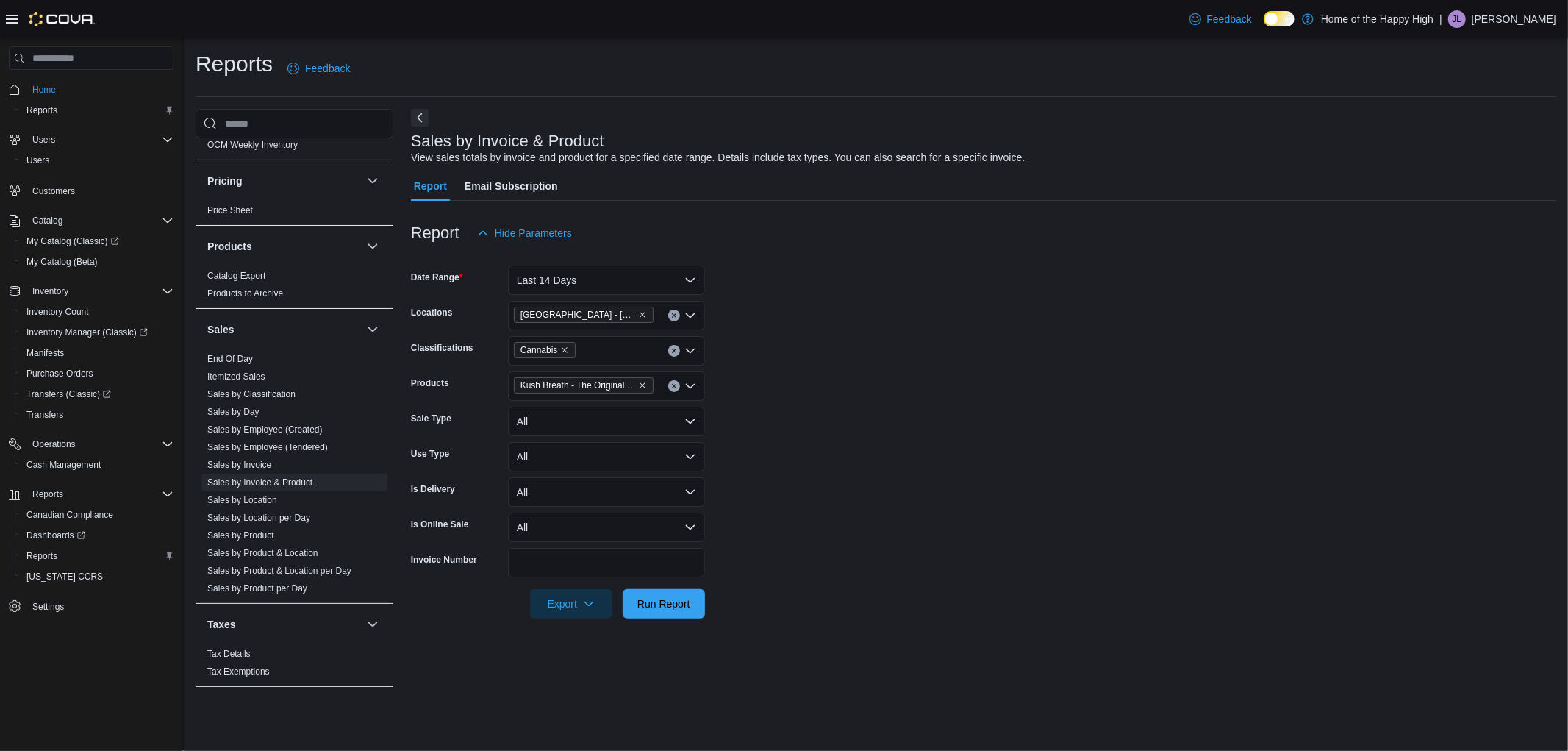
click at [605, 389] on span "Kush Breath - The Original Fraser Valley - Dried Flower - 28g" at bounding box center [578, 385] width 115 height 15
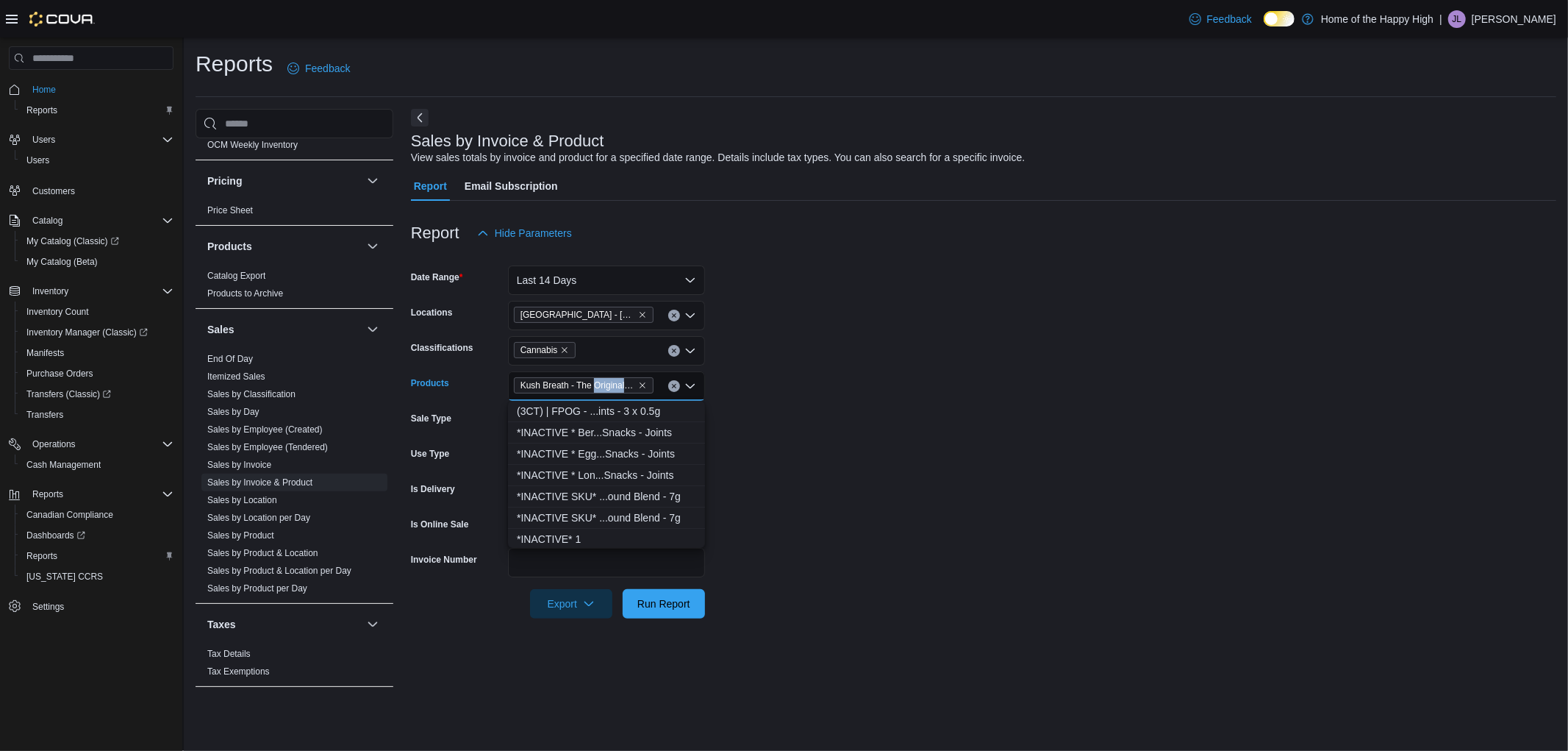
click at [605, 389] on span "Kush Breath - The Original Fraser Valley - Dried Flower - 28g" at bounding box center [578, 385] width 115 height 15
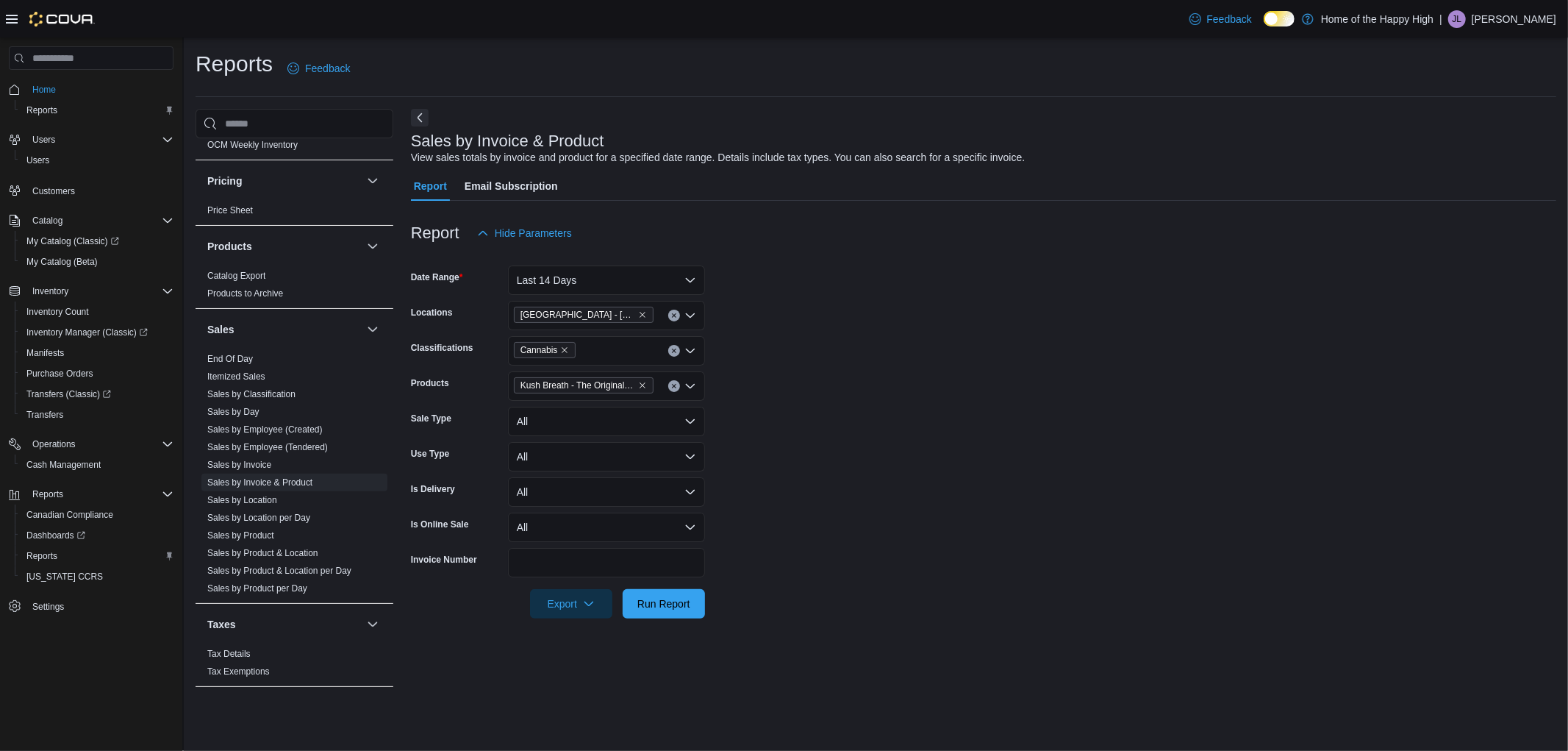
click at [858, 404] on form "Date Range Last 14 Days Locations Edmonton - Clareview - Fire & Flower Classifi…" at bounding box center [984, 433] width 1145 height 370
click at [633, 599] on span "Run Report" at bounding box center [664, 603] width 65 height 29
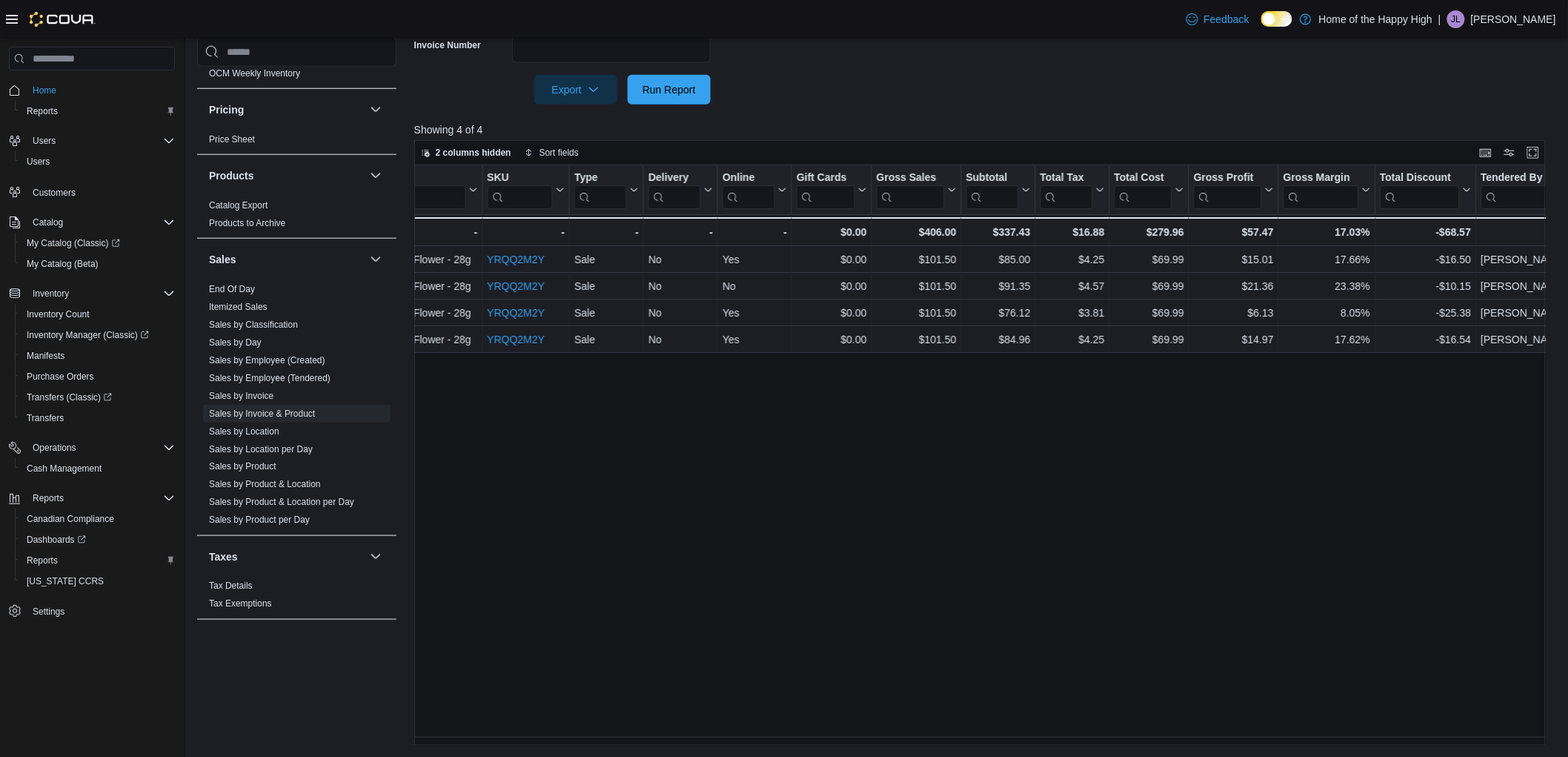
scroll to position [0, 849]
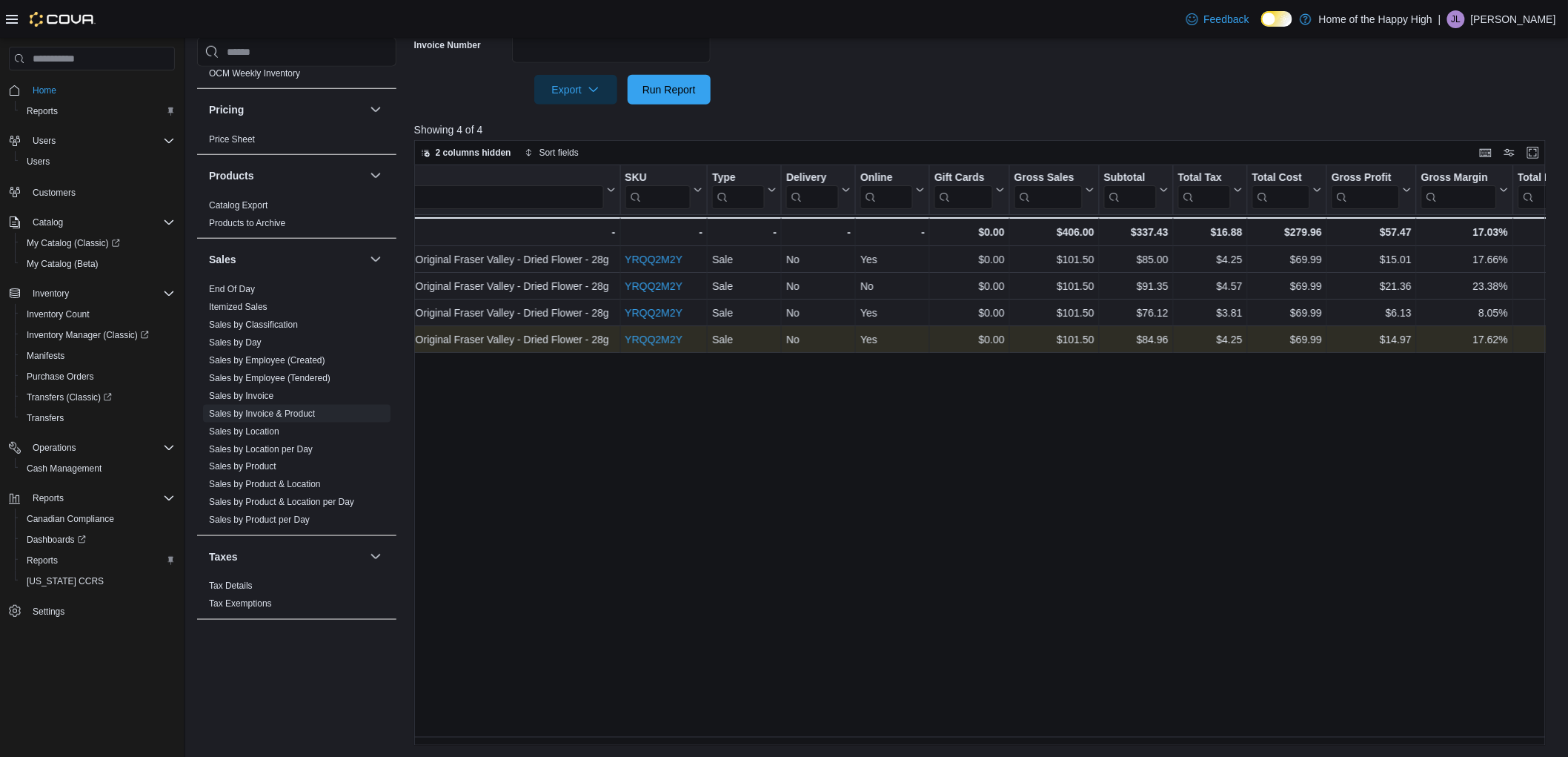
click at [645, 334] on link "YRQQ2M2Y" at bounding box center [653, 339] width 58 height 12
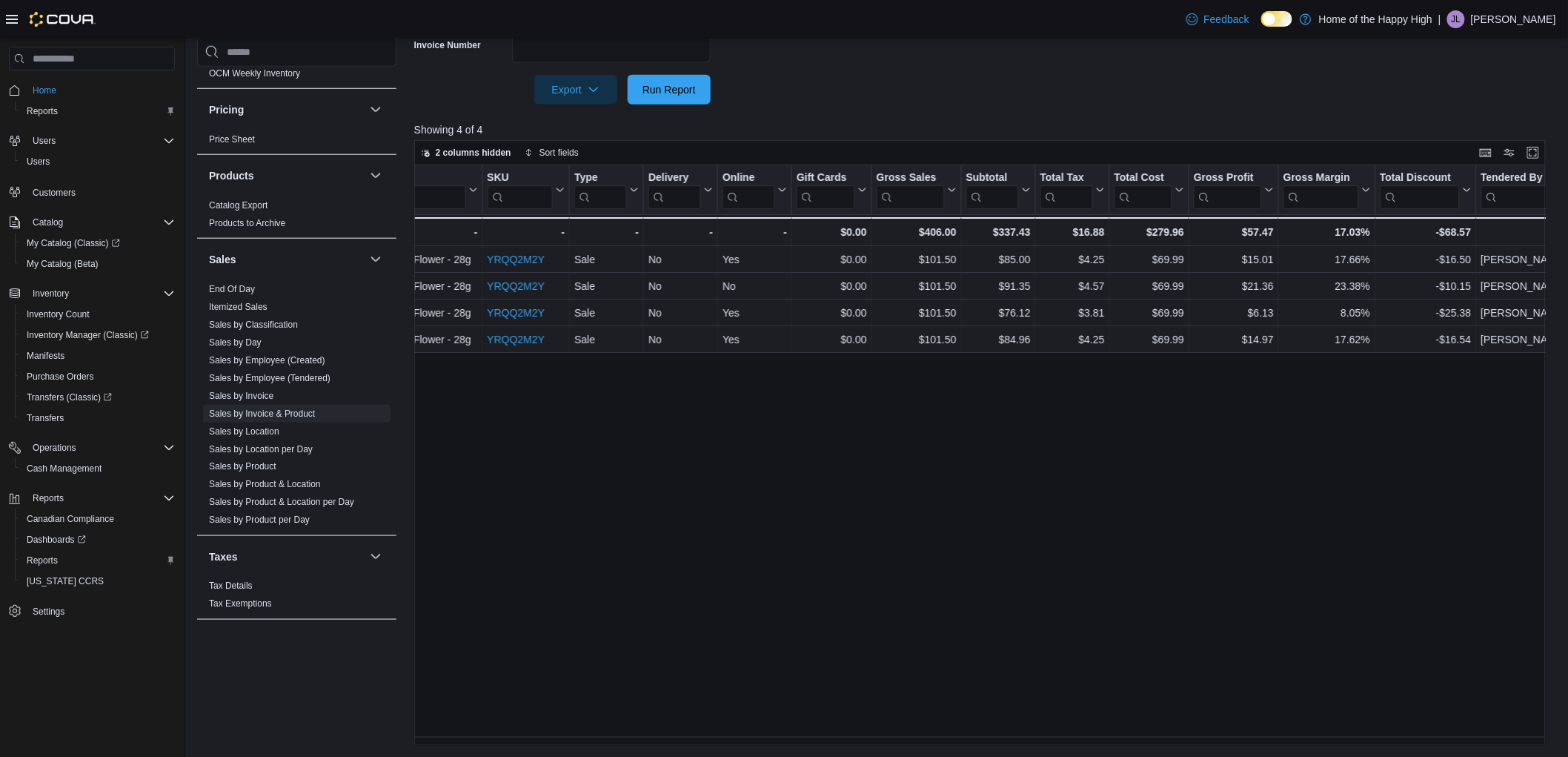
scroll to position [0, 588]
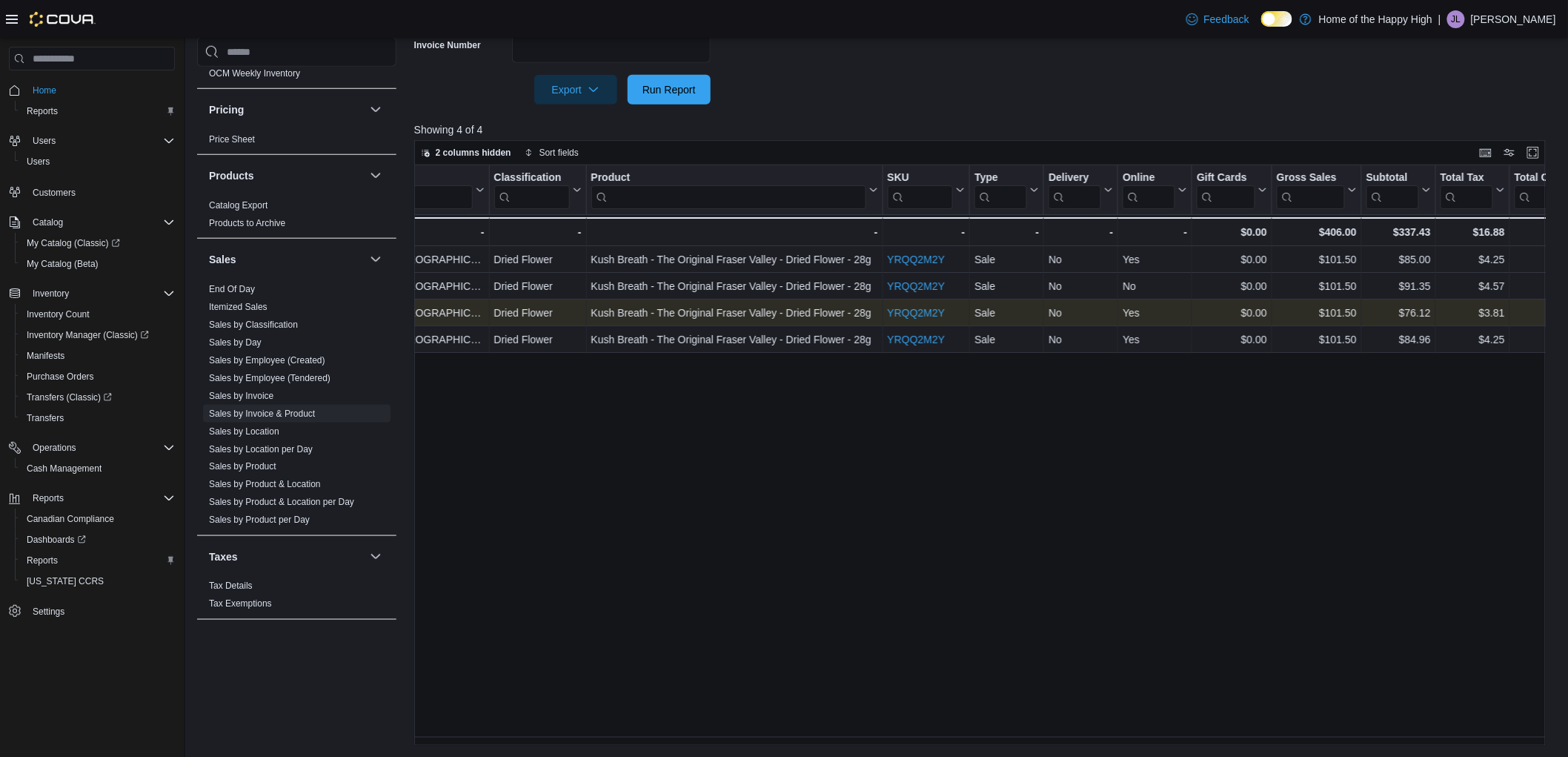
click at [932, 310] on link "YRQQ2M2Y" at bounding box center [915, 312] width 58 height 12
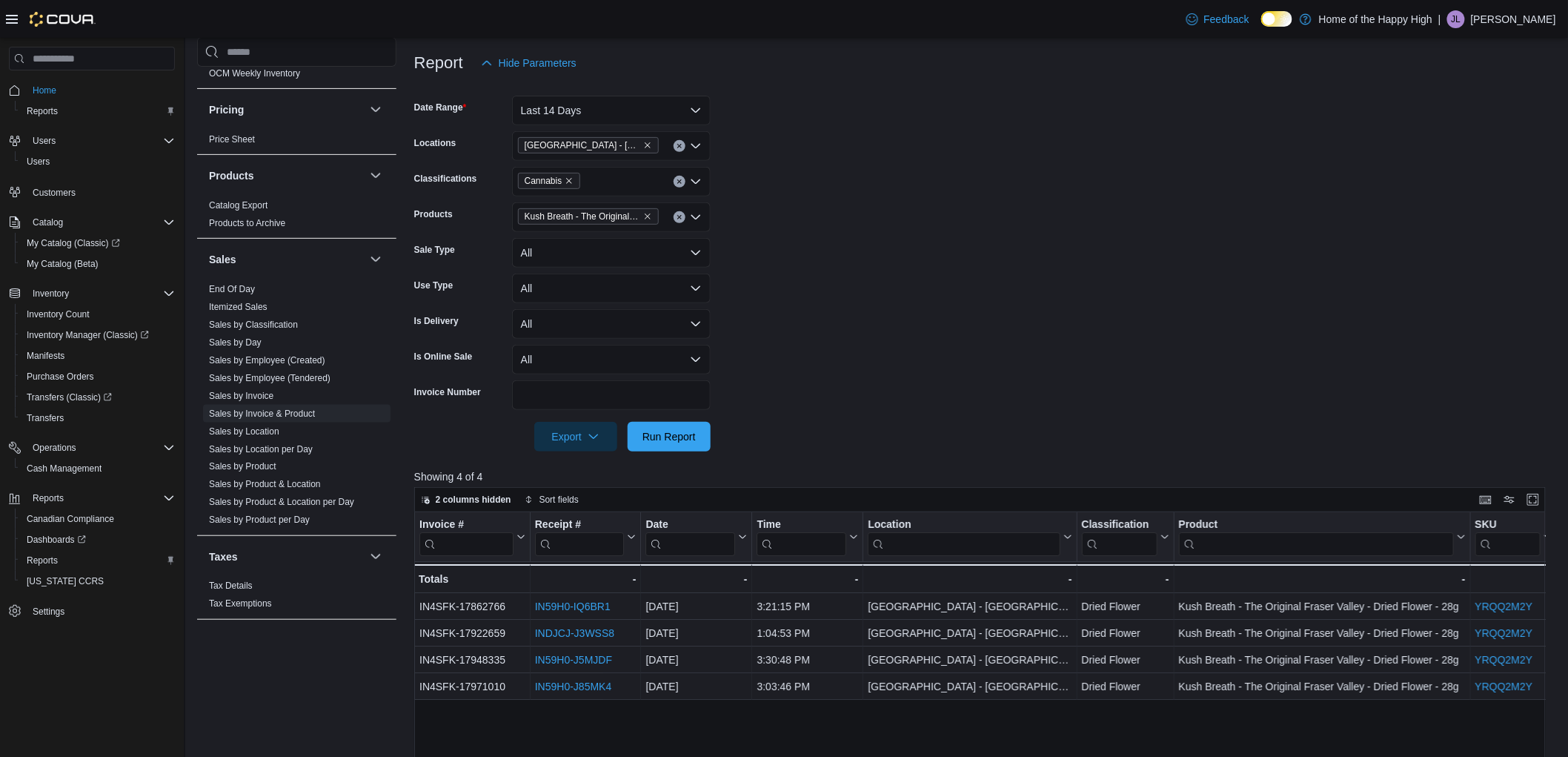
scroll to position [106, 0]
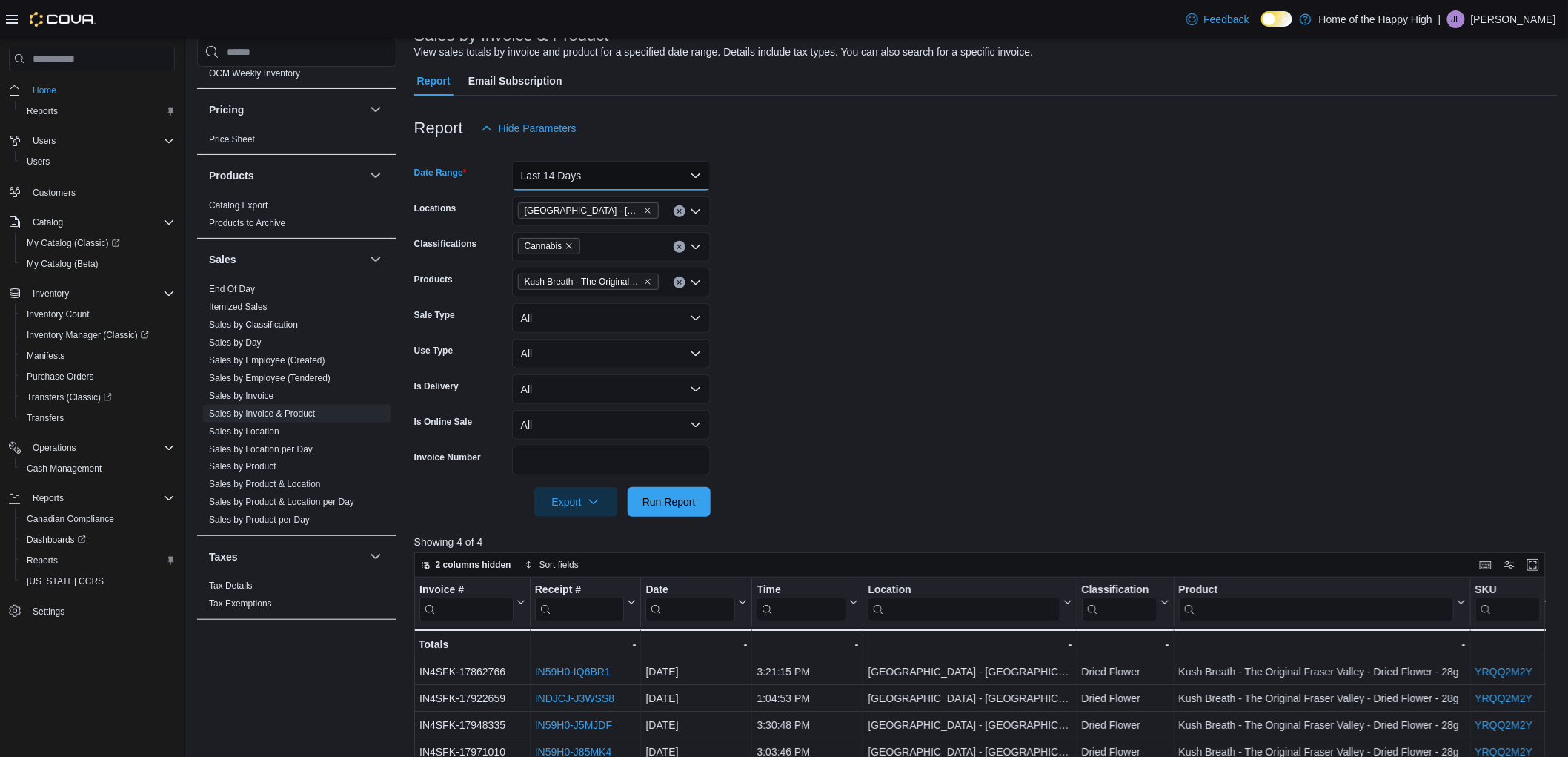
click at [587, 181] on button "Last 14 Days" at bounding box center [611, 176] width 198 height 29
click at [887, 390] on form "Date Range Last 14 Days Locations Edmonton - Clareview - Fire & Flower Classifi…" at bounding box center [986, 330] width 1143 height 373
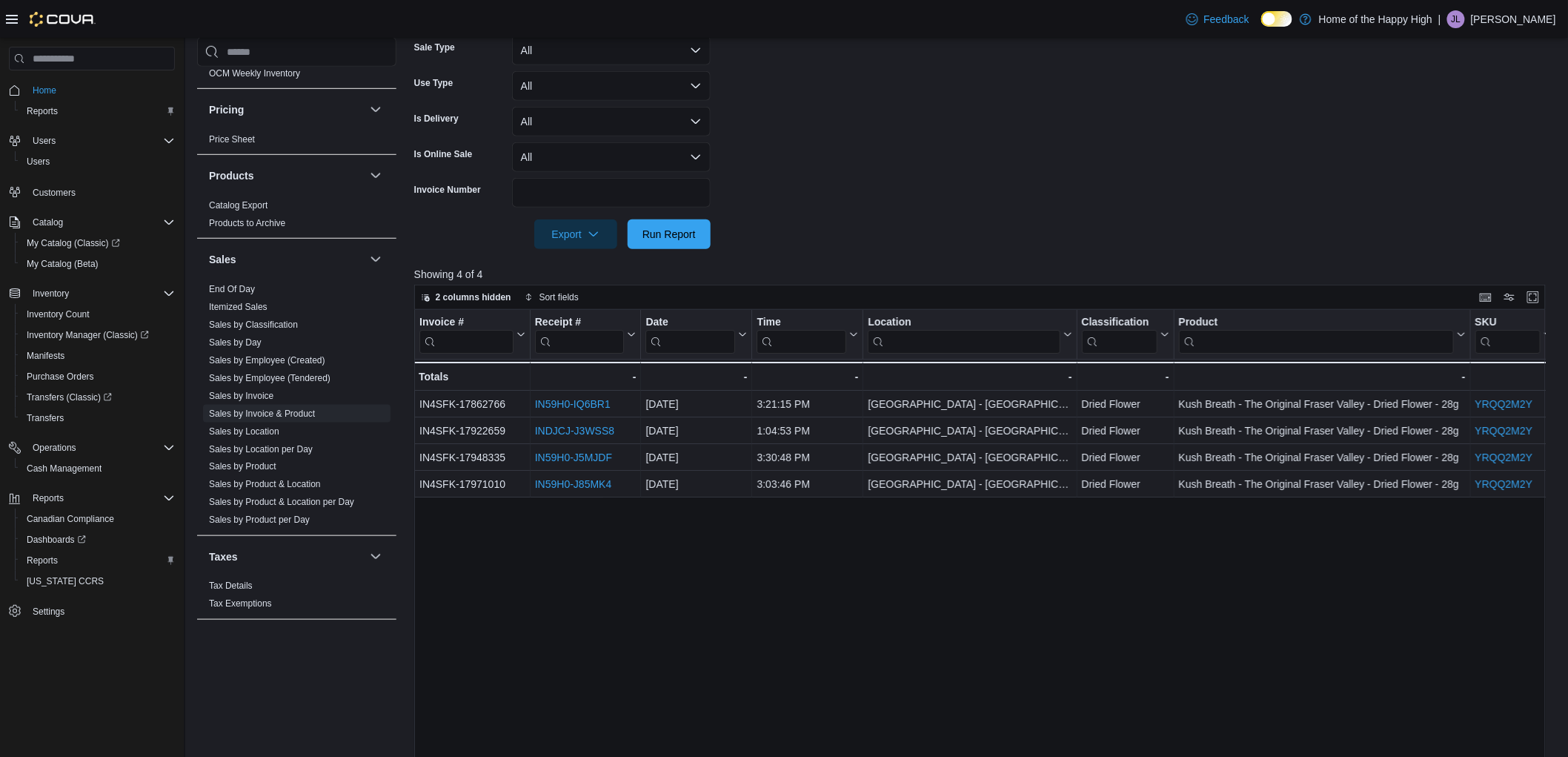
scroll to position [519, 0]
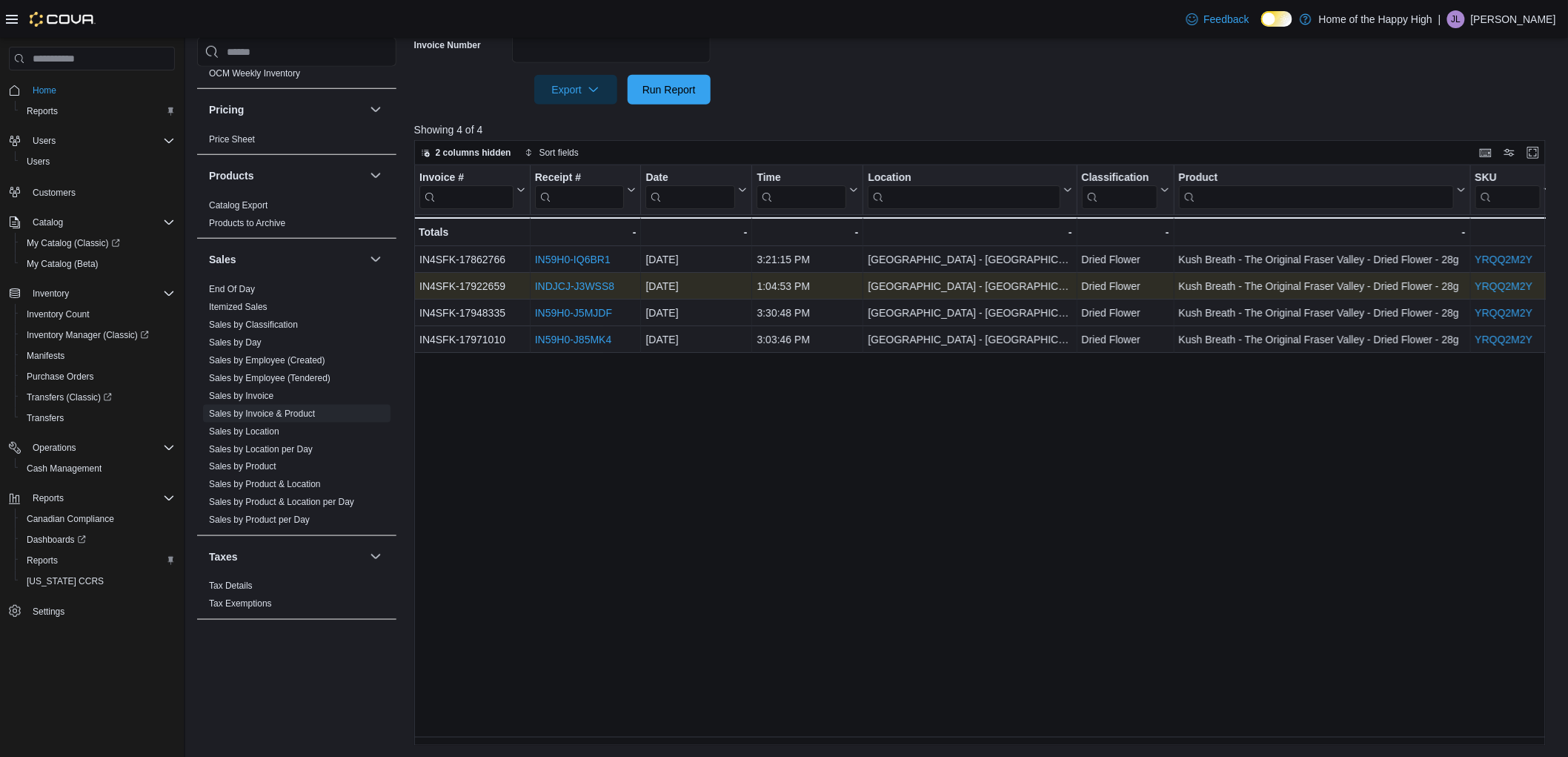
click at [559, 284] on link "INDJCJ-J3WSS8" at bounding box center [575, 286] width 79 height 12
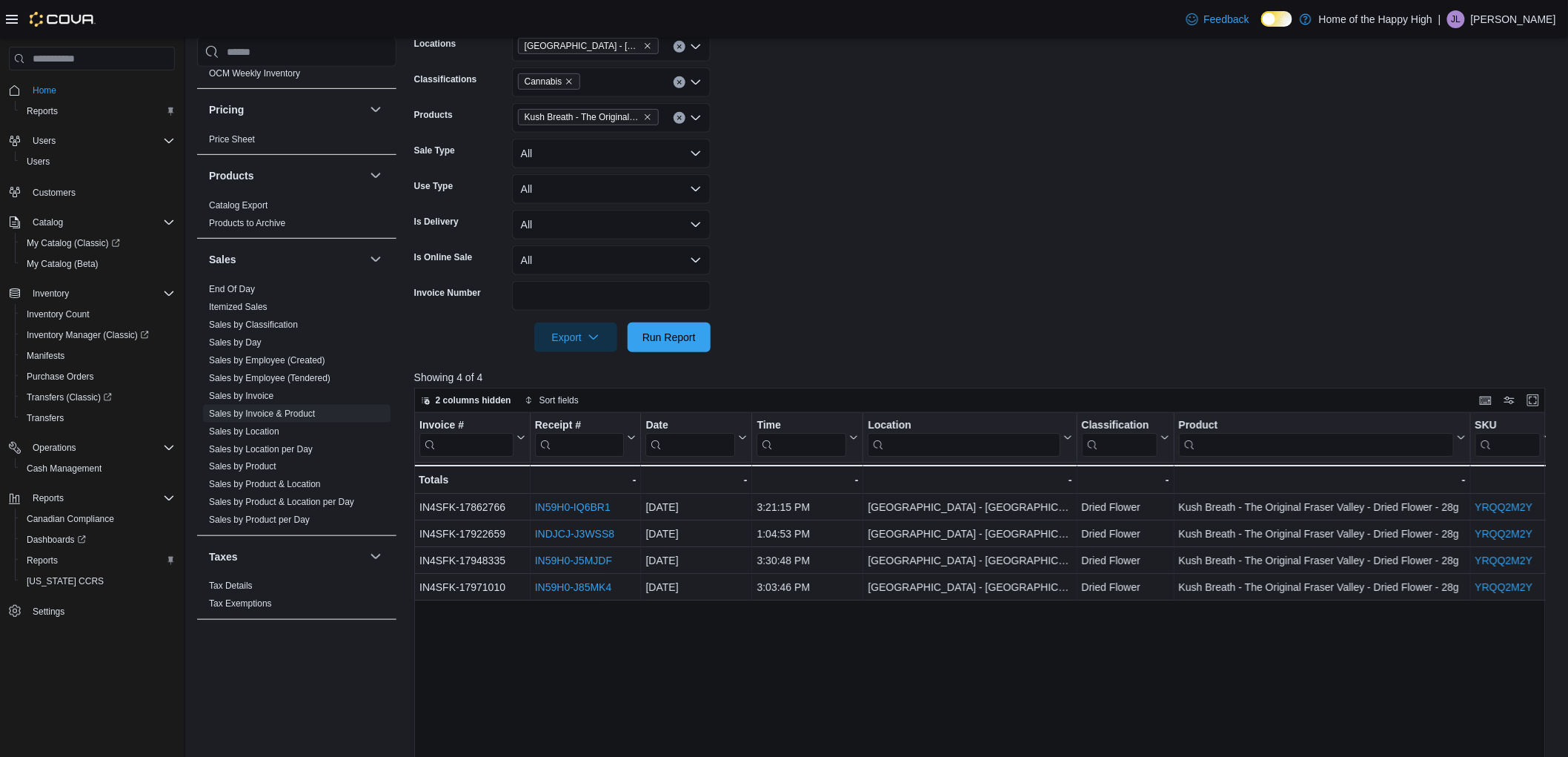
scroll to position [189, 0]
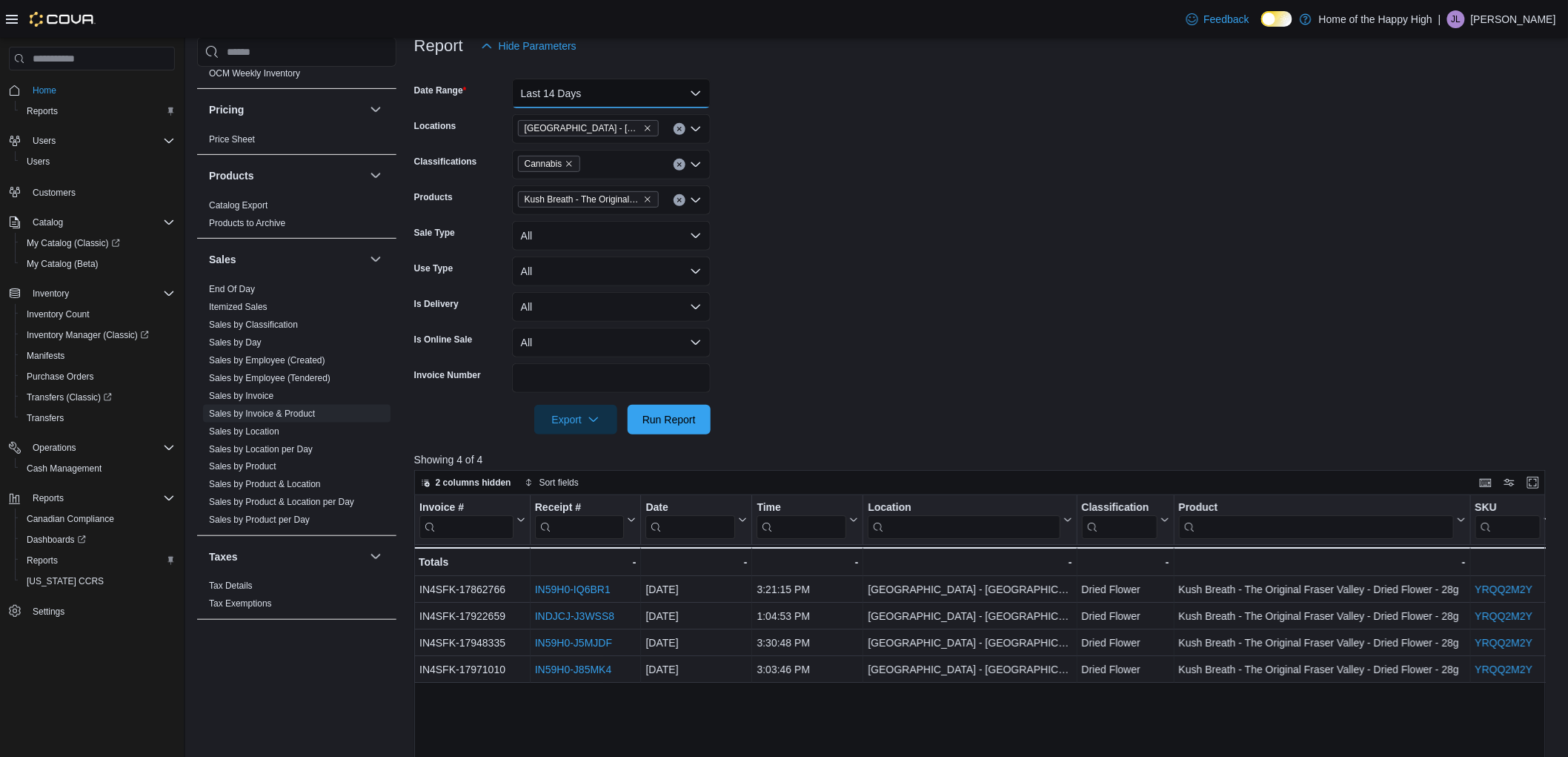
click at [593, 97] on button "Last 14 Days" at bounding box center [611, 93] width 198 height 29
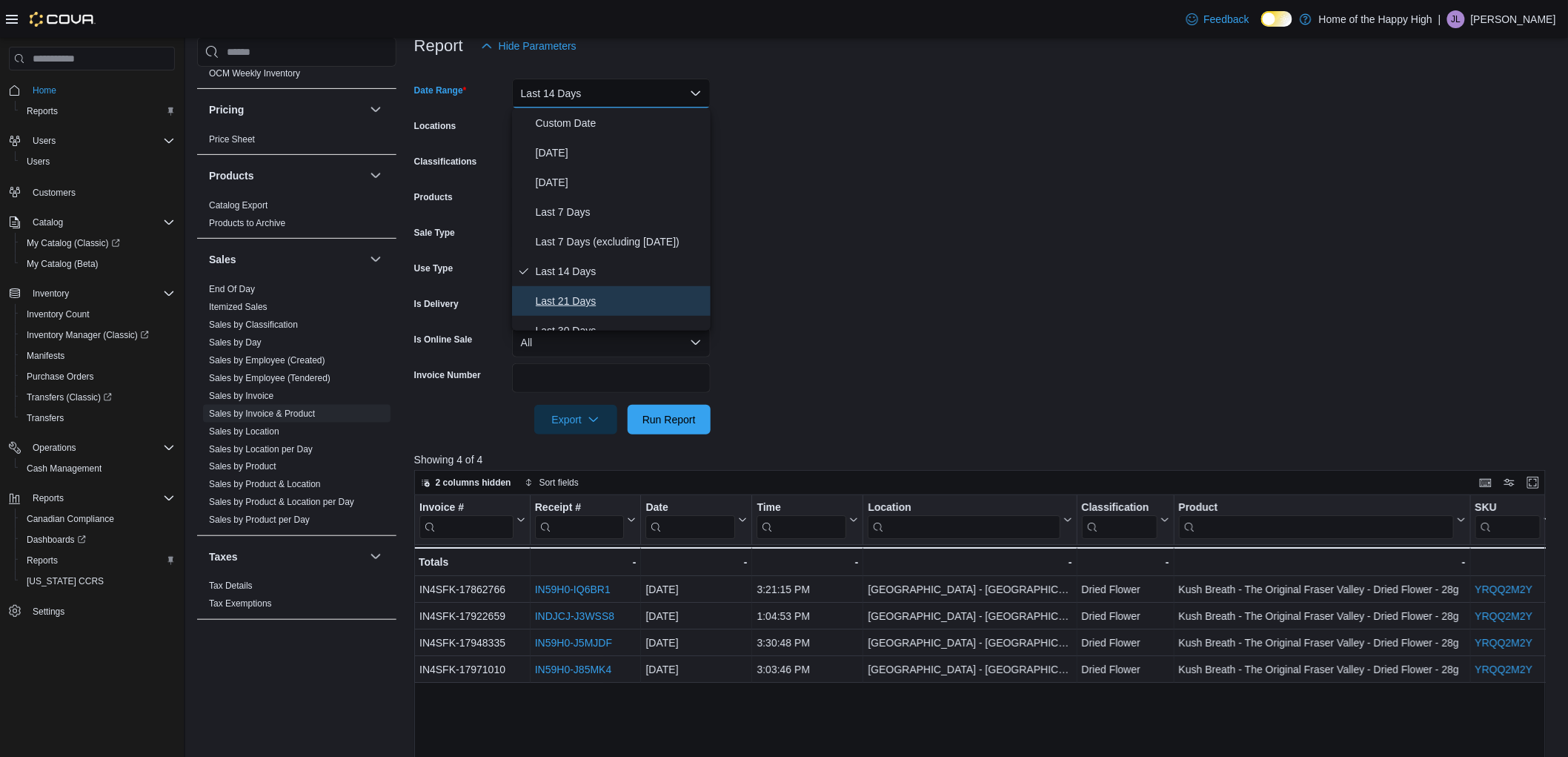
click at [595, 296] on span "Last 21 Days" at bounding box center [620, 301] width 169 height 17
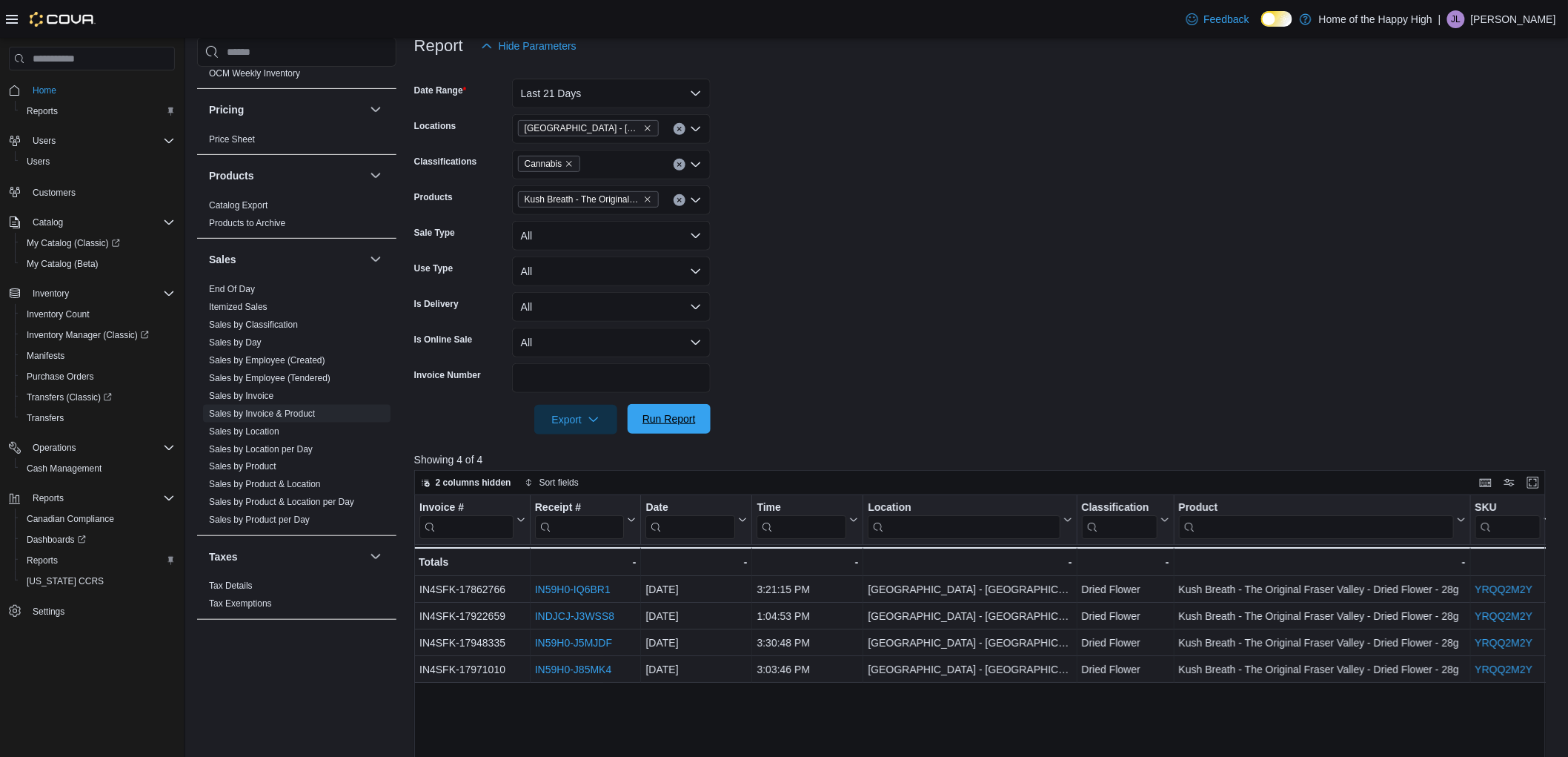
click at [653, 419] on span "Run Report" at bounding box center [668, 419] width 53 height 15
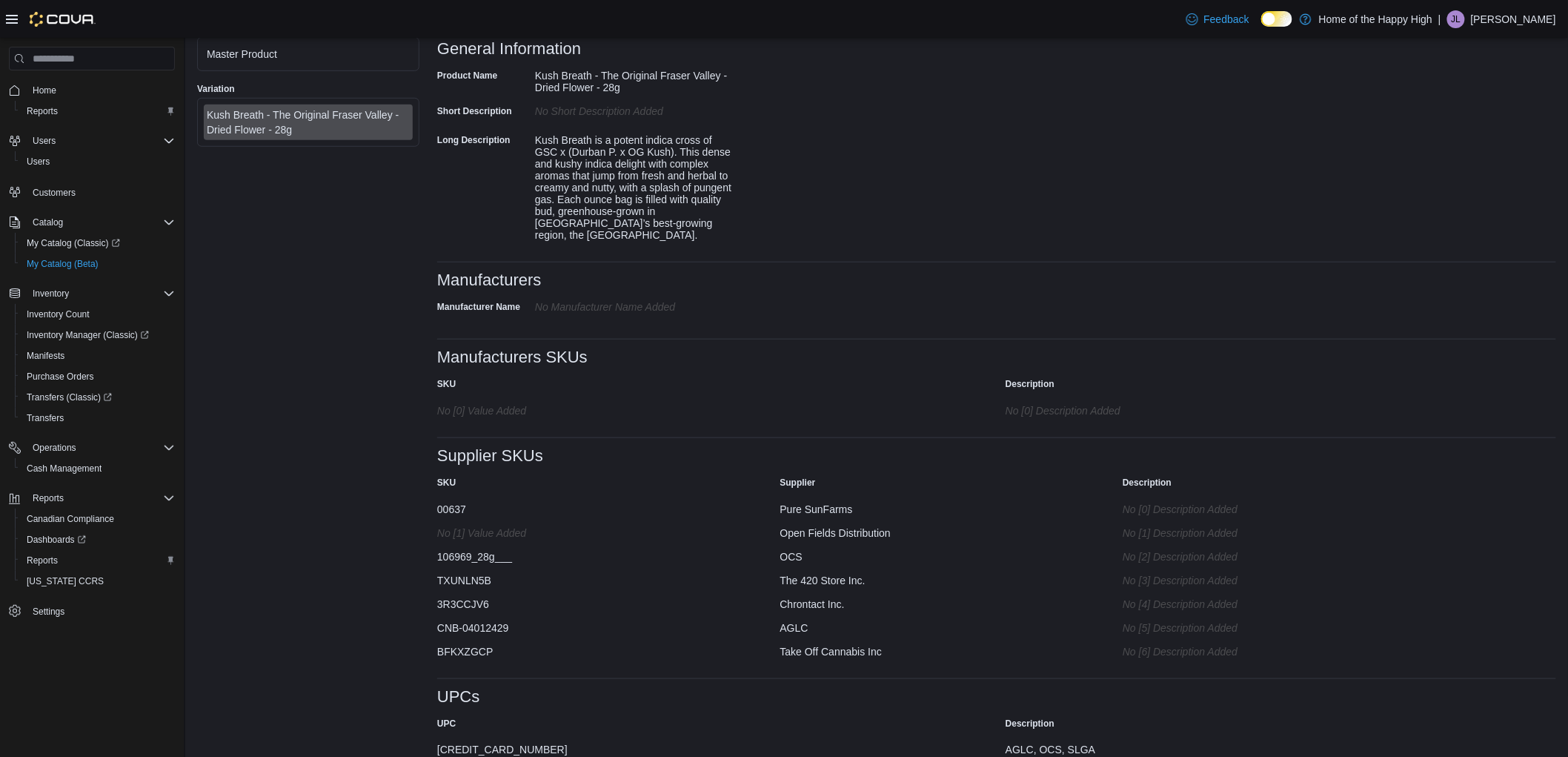
scroll to position [445, 0]
